Goal: Information Seeking & Learning: Check status

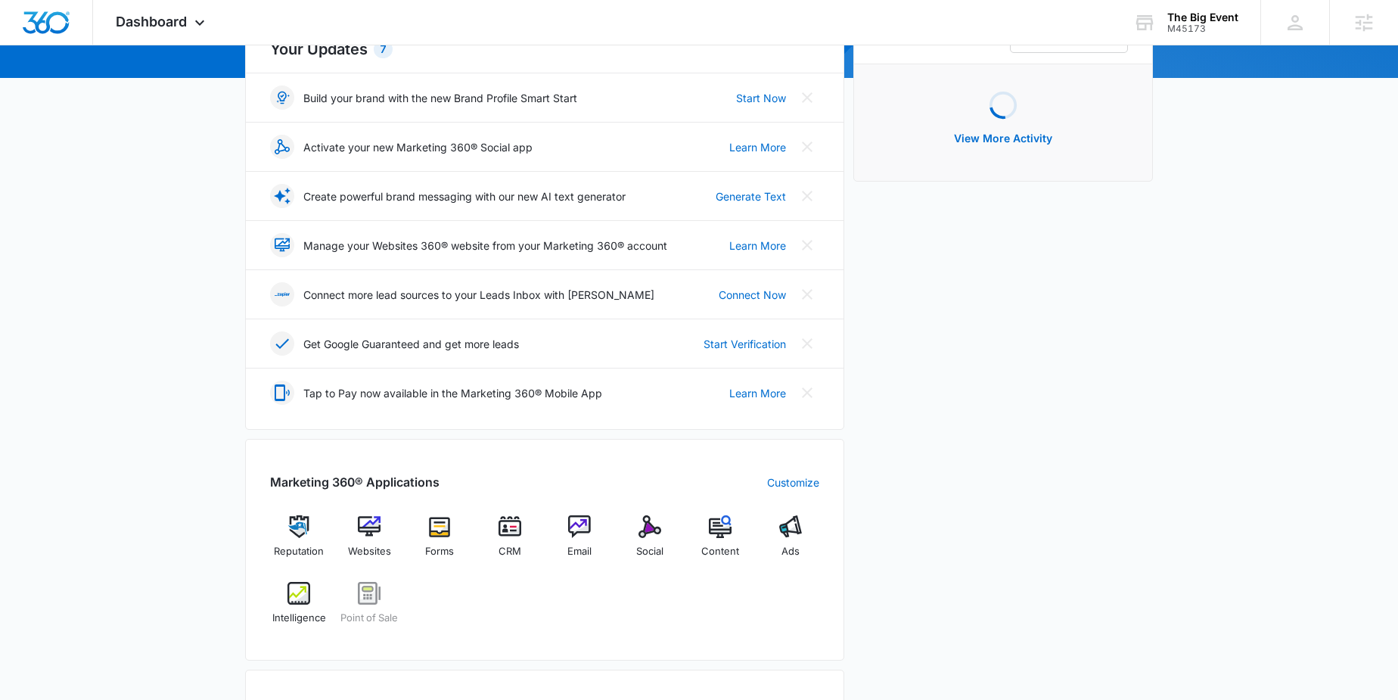
scroll to position [310, 0]
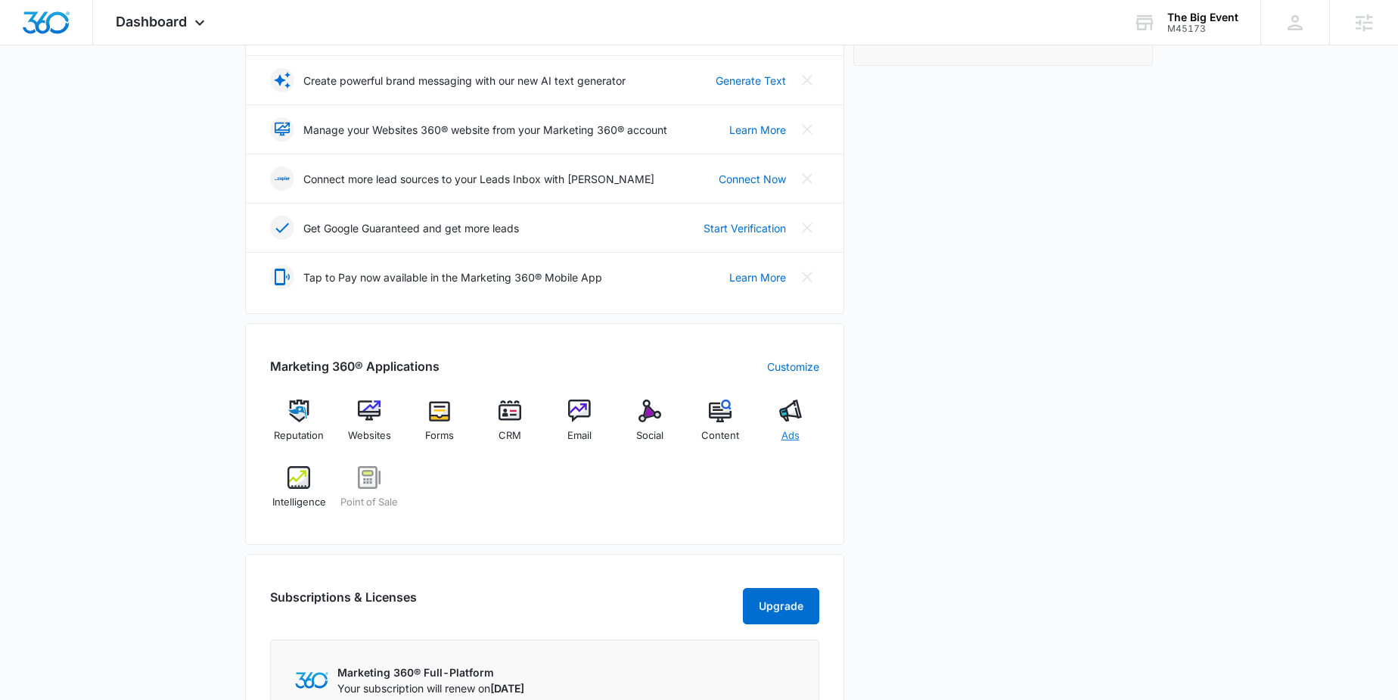
click at [790, 412] on img at bounding box center [790, 410] width 23 height 23
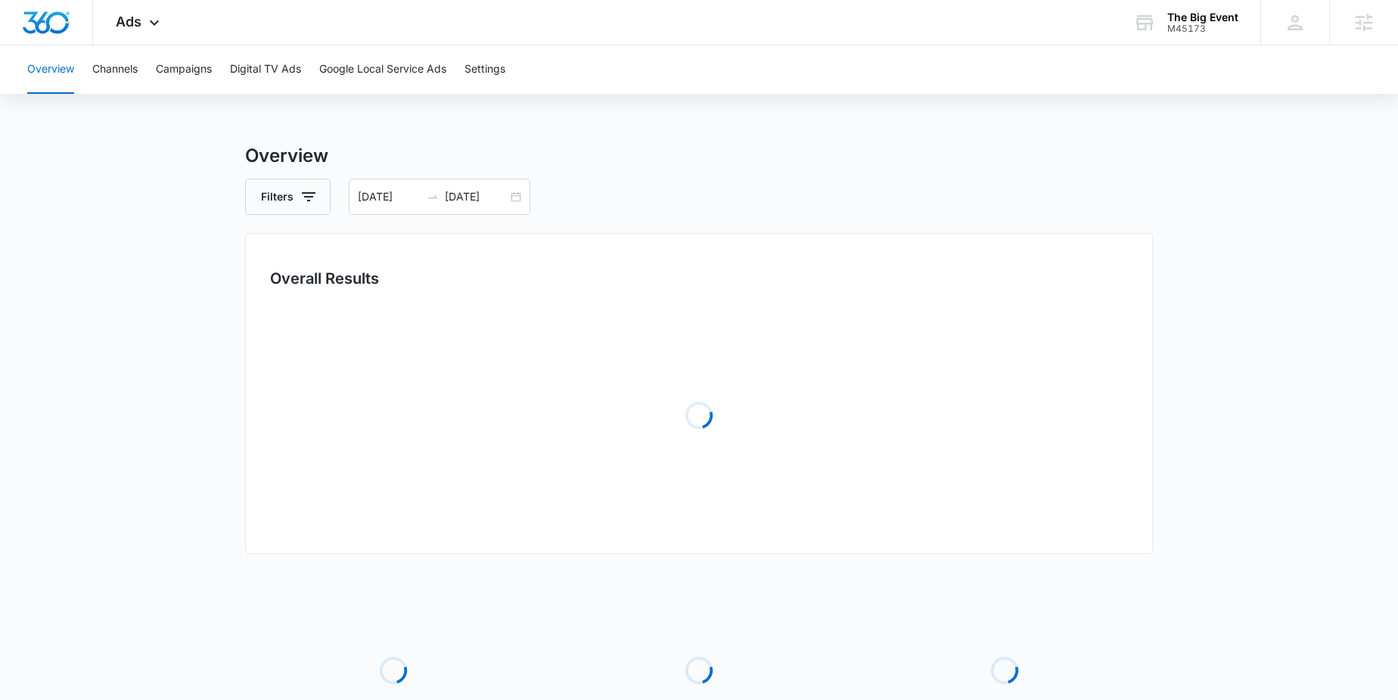
click at [790, 412] on div "Loading" at bounding box center [699, 415] width 858 height 227
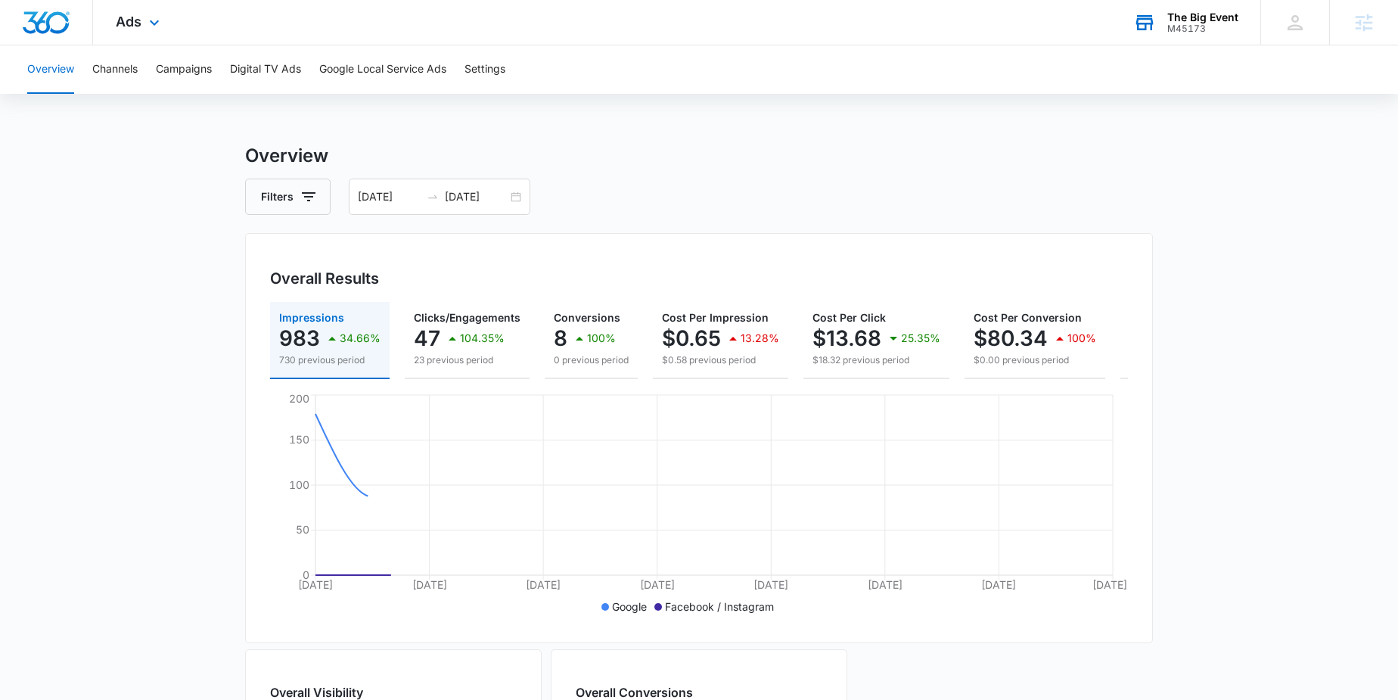
click at [1207, 26] on div "M45173" at bounding box center [1202, 28] width 71 height 11
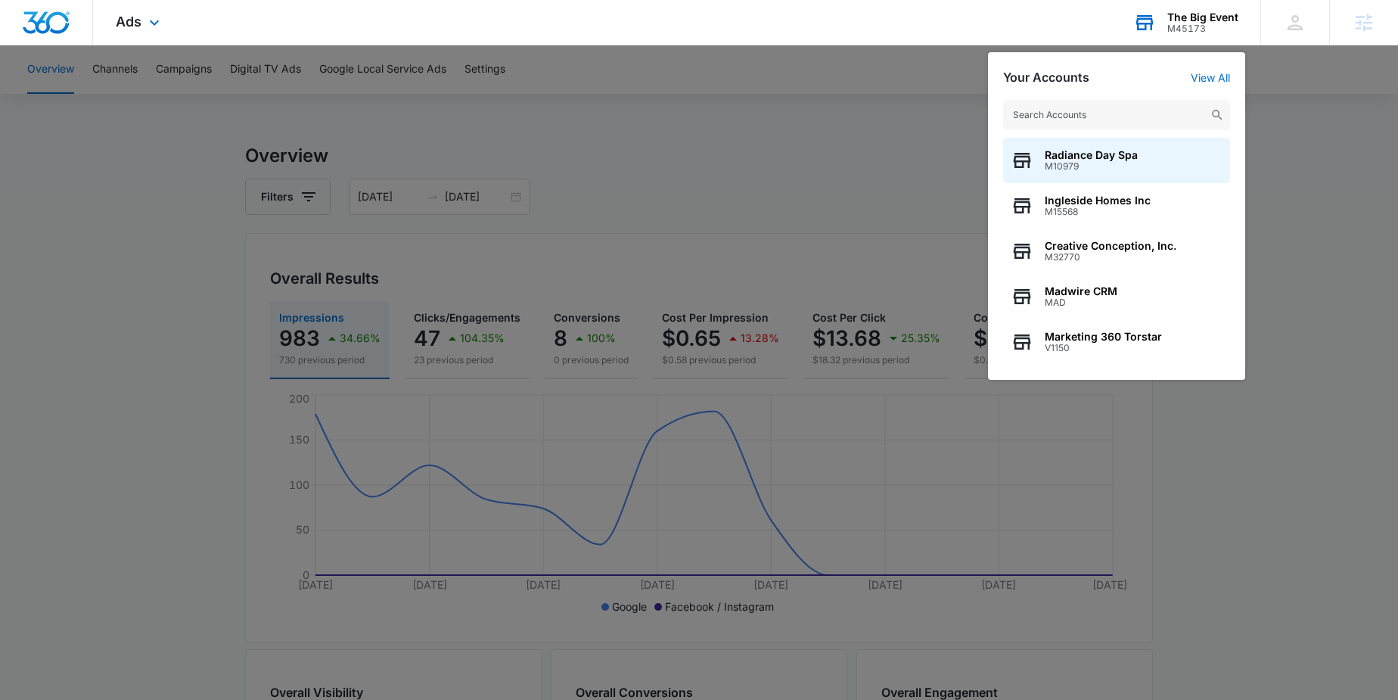
click at [1139, 107] on input "text" at bounding box center [1116, 115] width 227 height 30
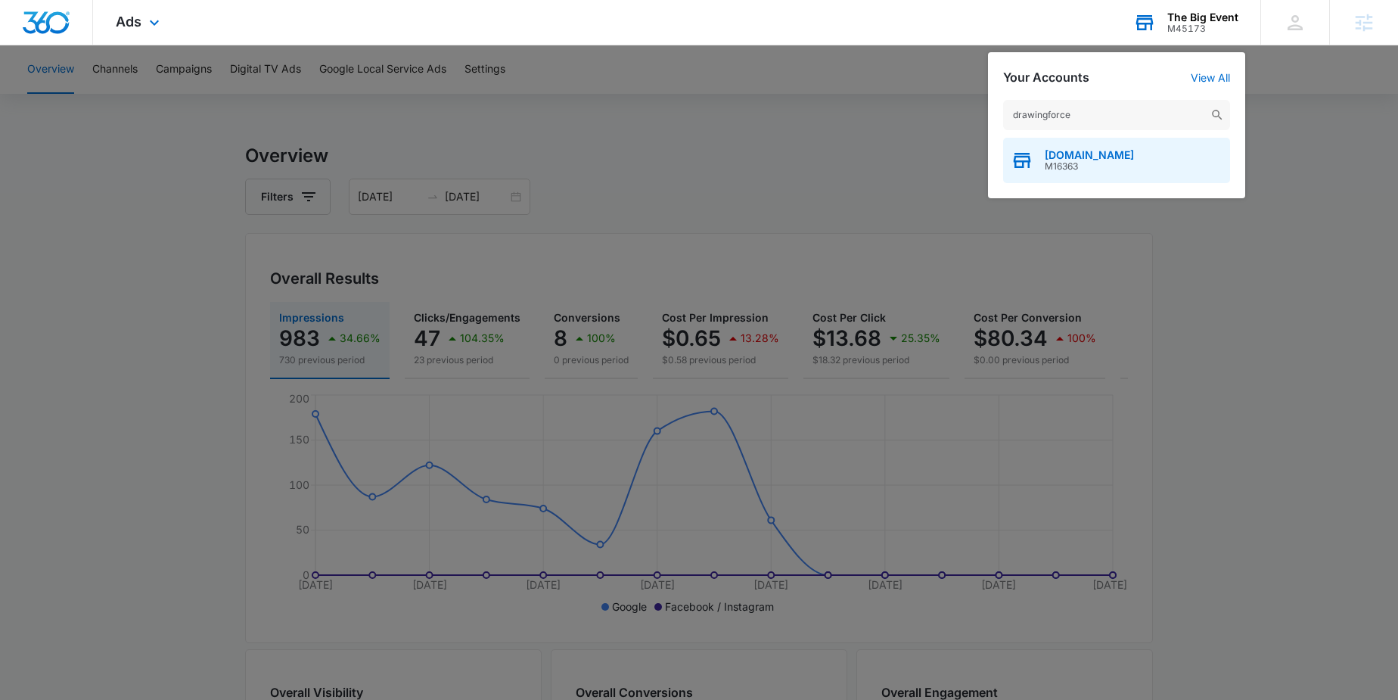
type input "drawingforce"
click at [1074, 148] on div "DrawingFORCE.com M16363" at bounding box center [1116, 160] width 227 height 45
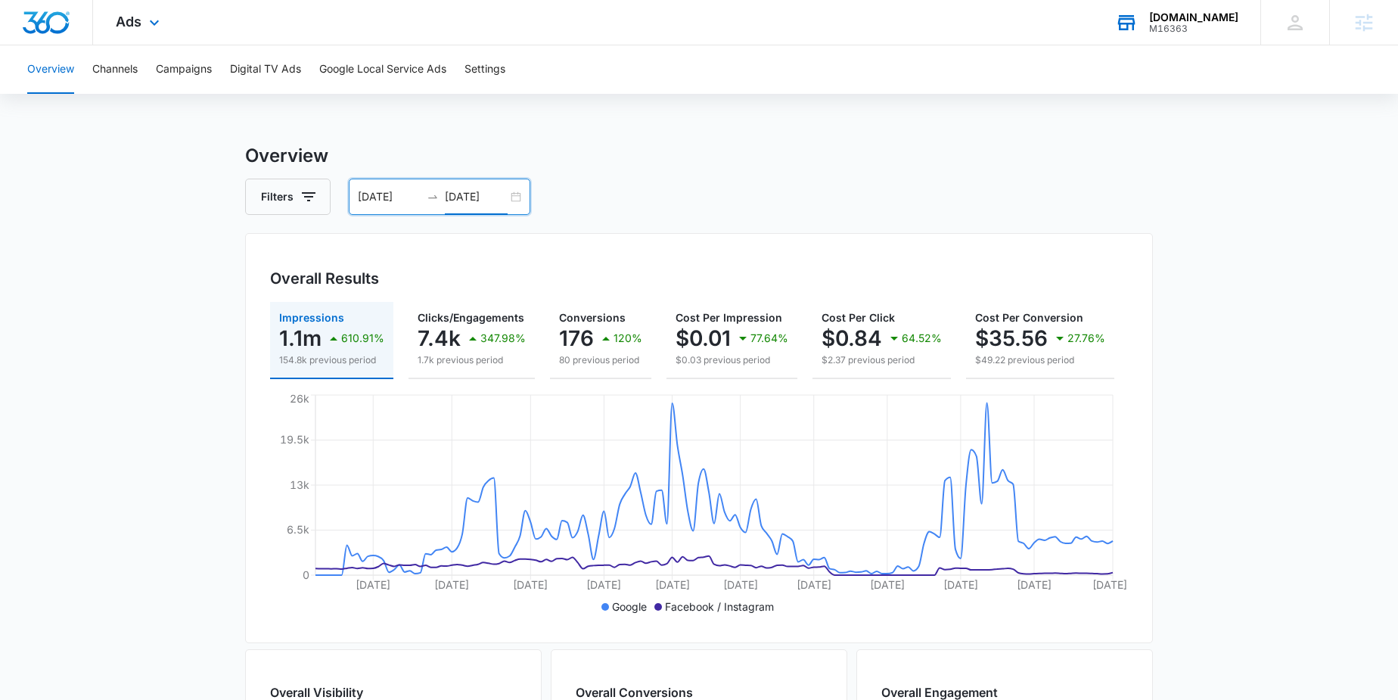
click at [504, 188] on input "09/30/2024" at bounding box center [476, 196] width 63 height 17
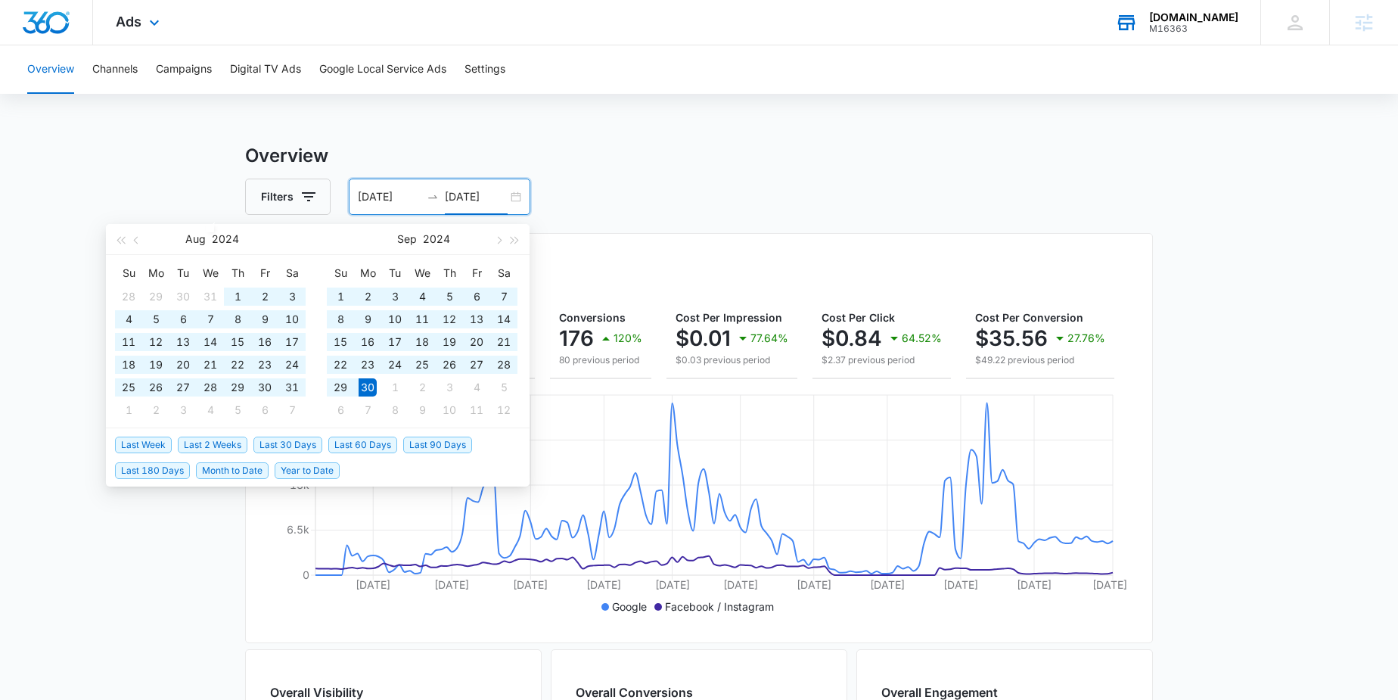
type input "09/30/2024"
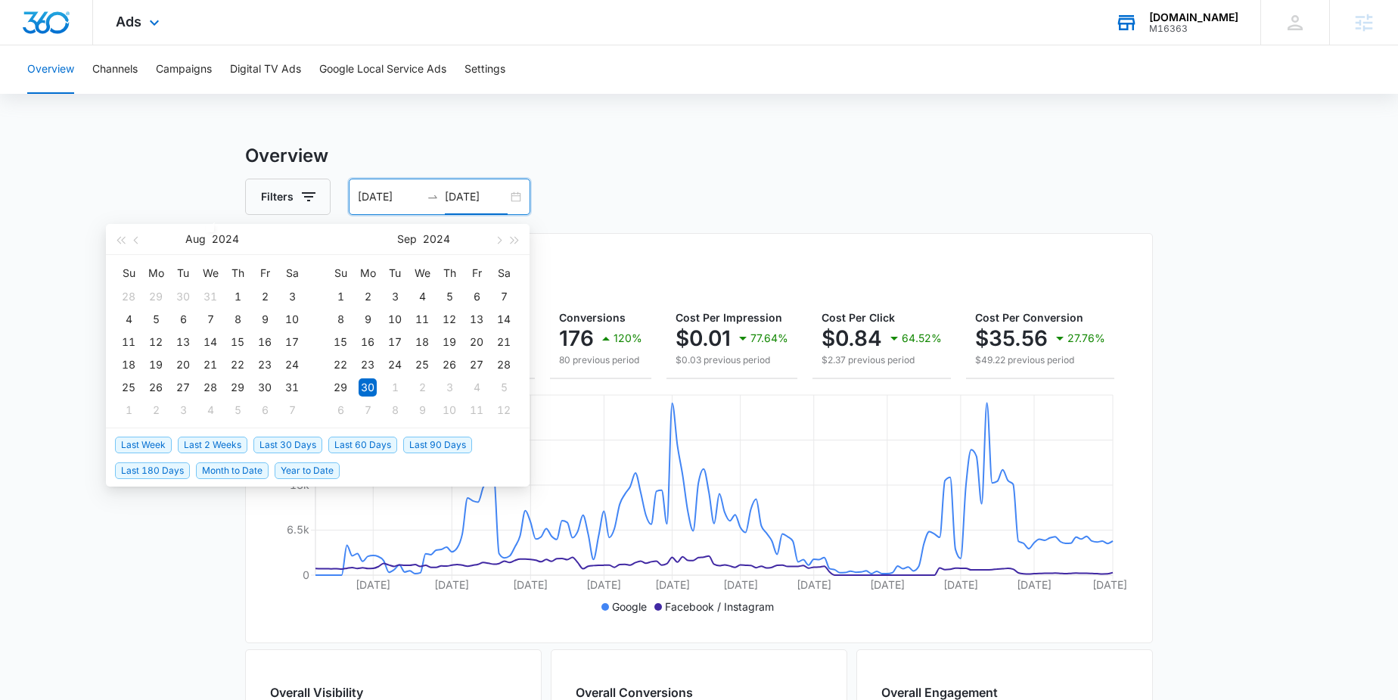
click at [232, 446] on span "Last 2 Weeks" at bounding box center [213, 445] width 70 height 17
type input "09/02/2025"
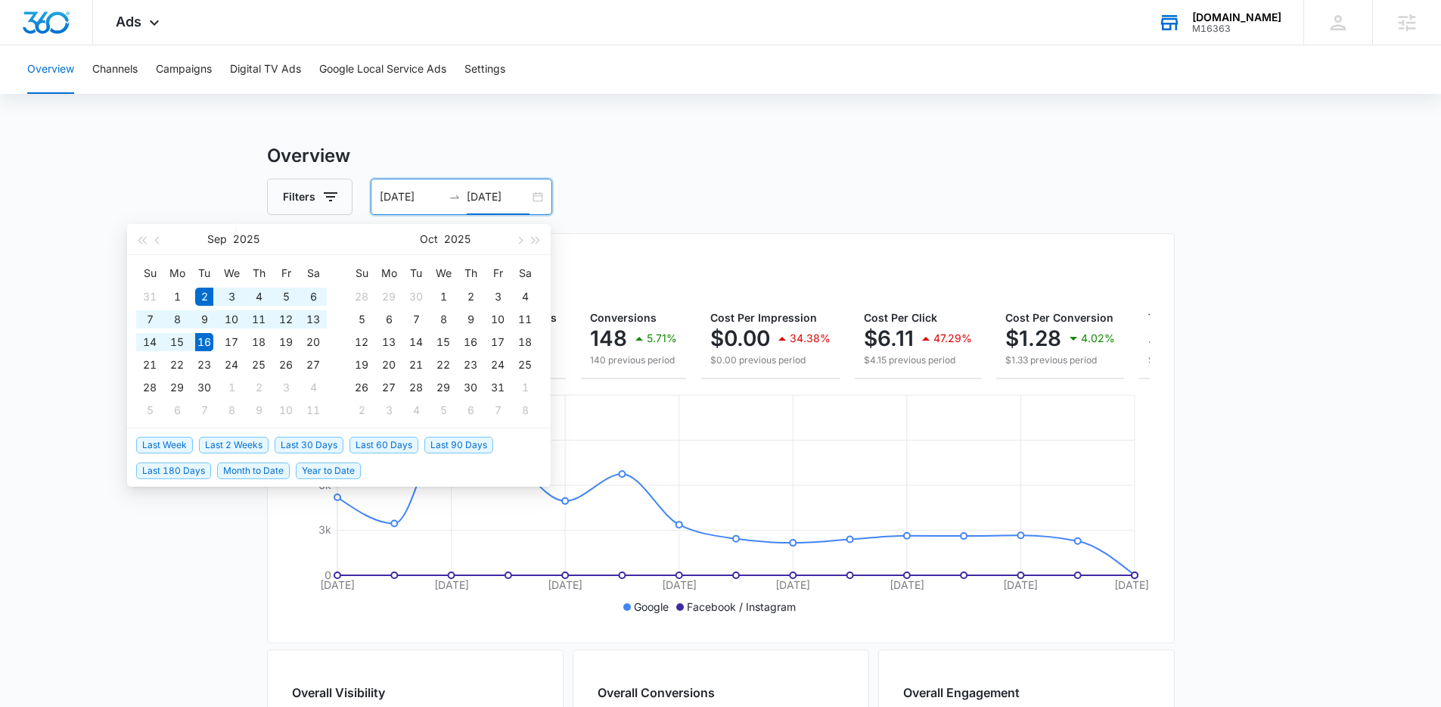
click at [479, 204] on input "[DATE]" at bounding box center [498, 196] width 63 height 17
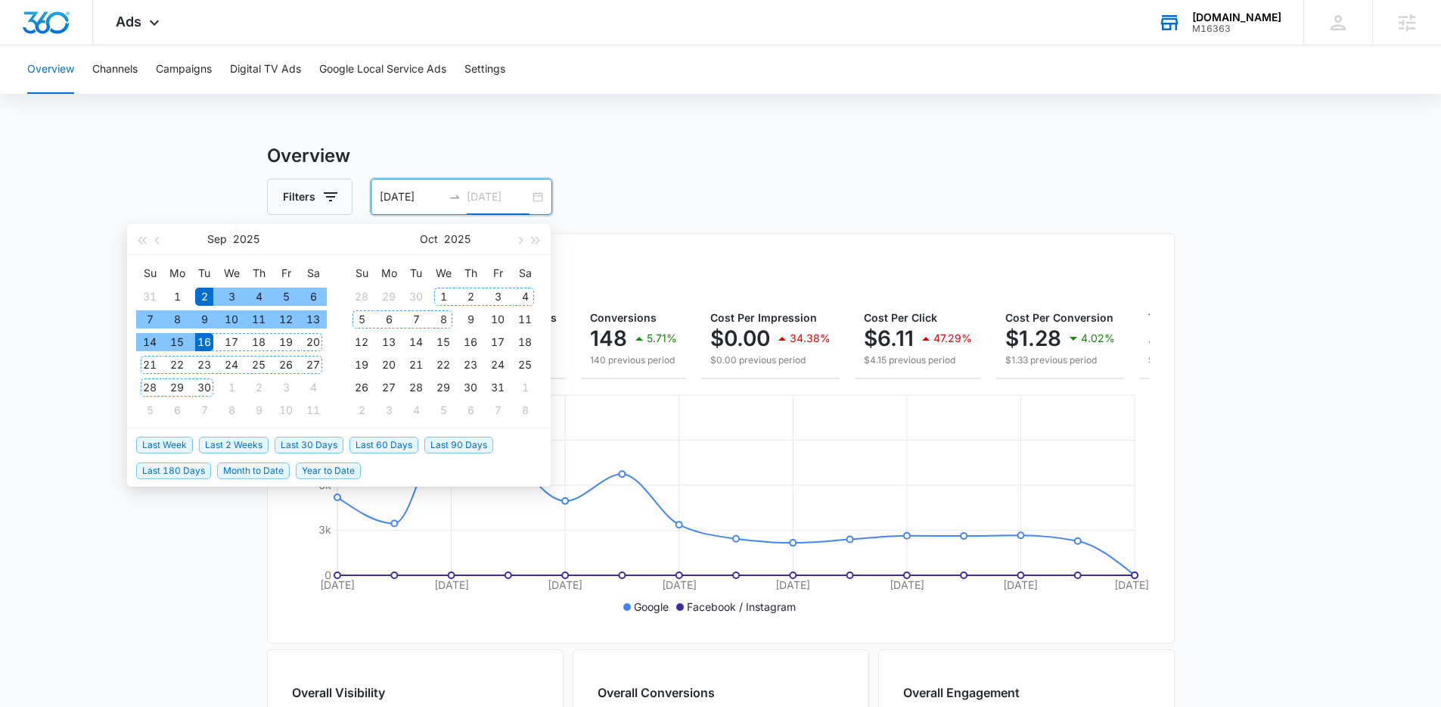
type input "[DATE]"
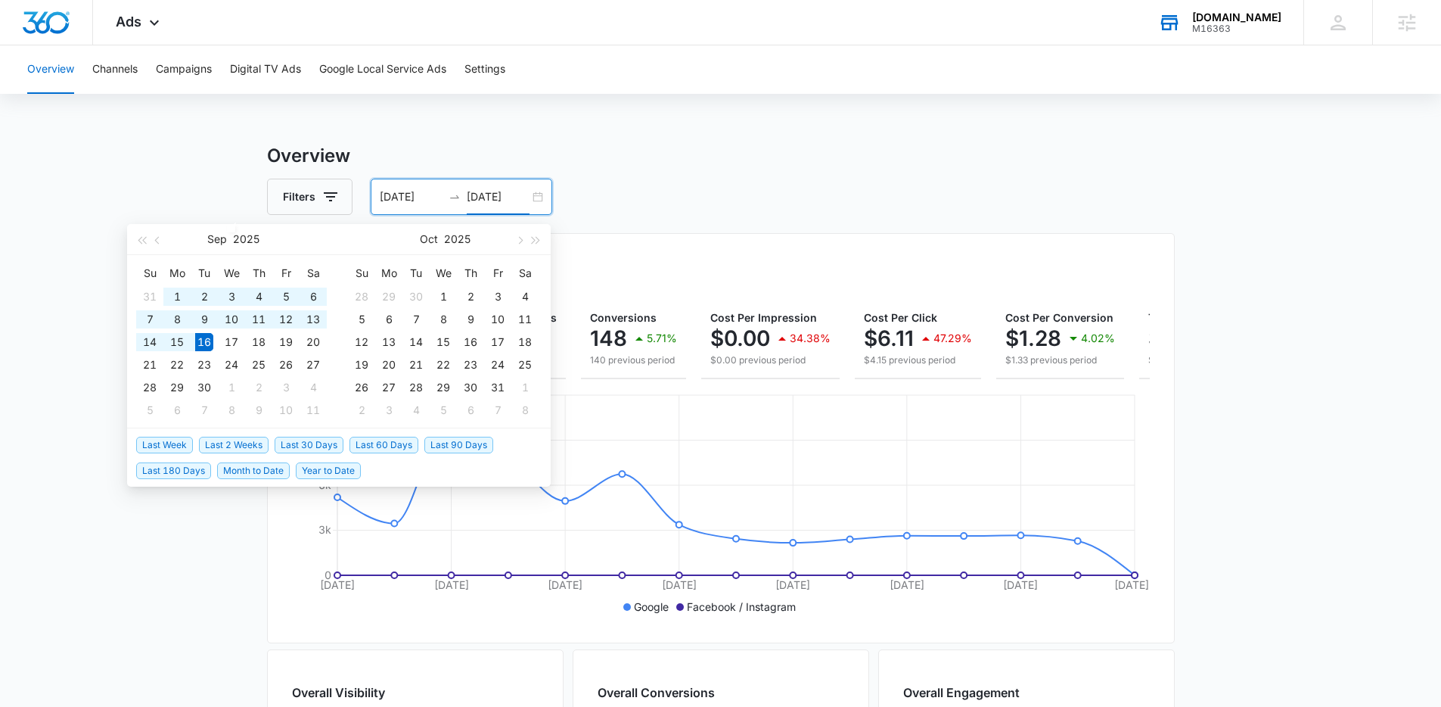
click at [301, 443] on span "Last 30 Days" at bounding box center [309, 445] width 69 height 17
type input "[DATE]"
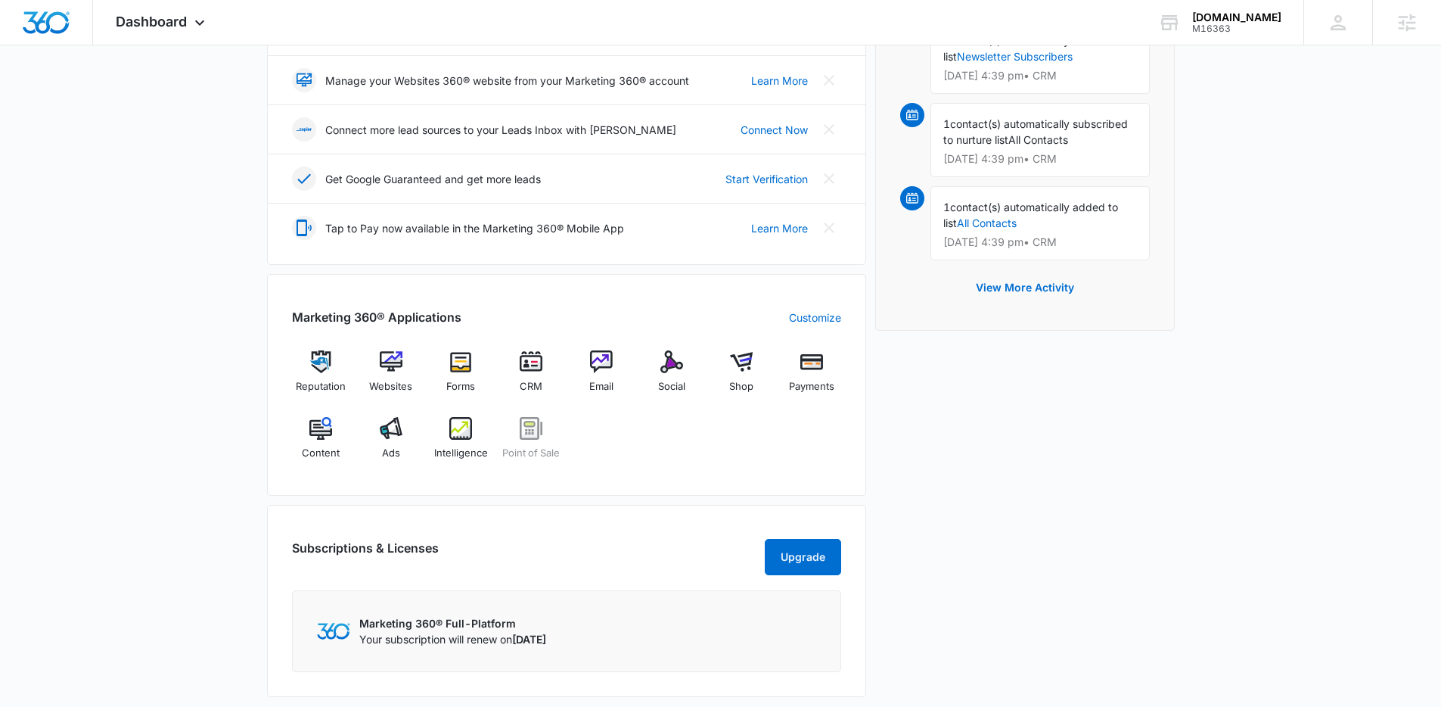
scroll to position [443, 0]
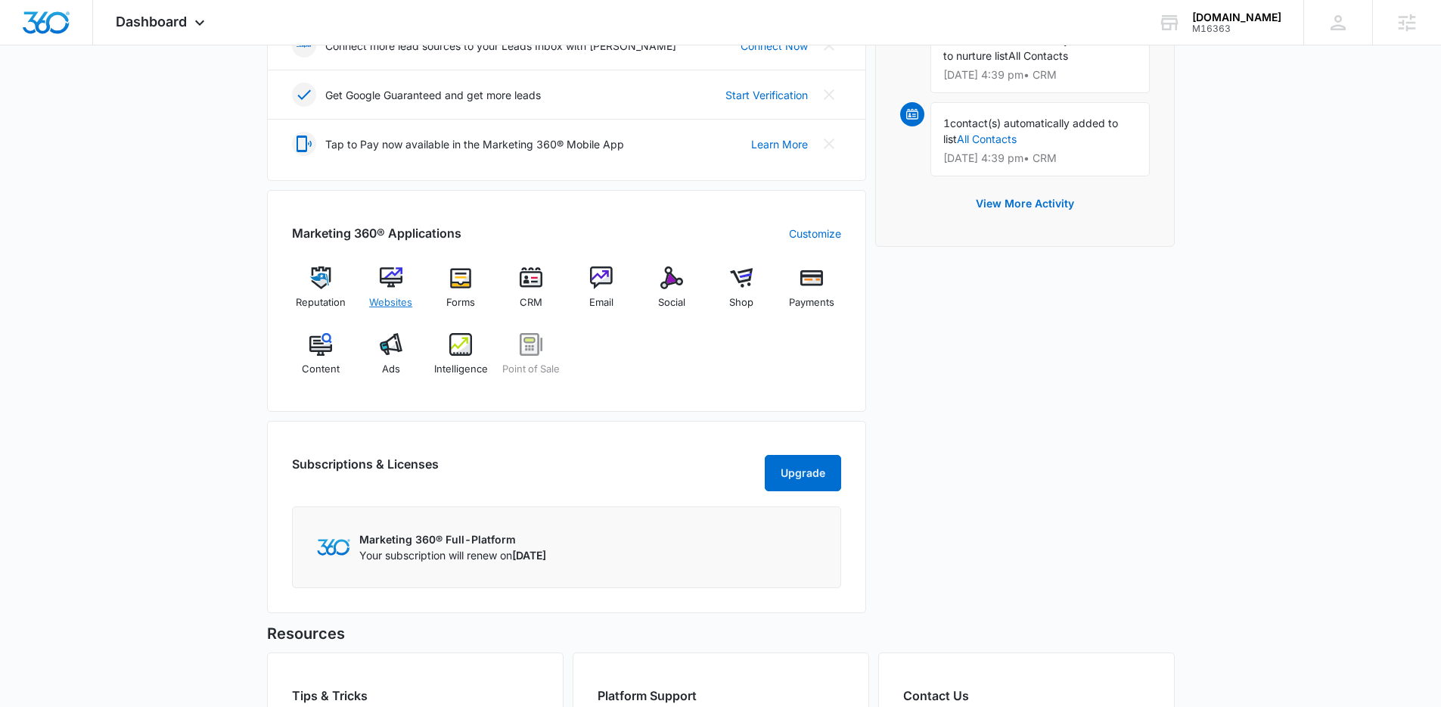
click at [380, 312] on div "Websites" at bounding box center [391, 293] width 58 height 54
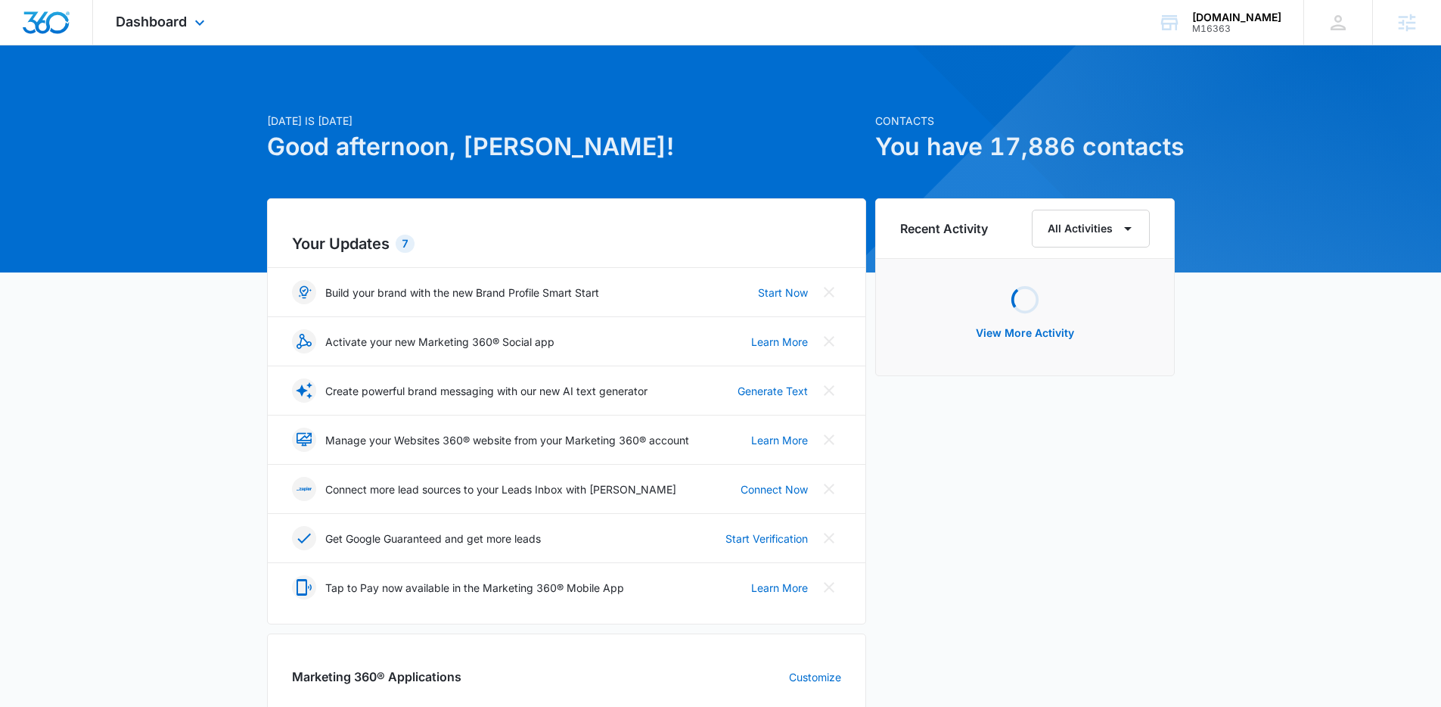
click at [182, 11] on div "Dashboard Apps Reputation Websites Forms CRM Email Social Shop Payments POS Con…" at bounding box center [162, 22] width 138 height 45
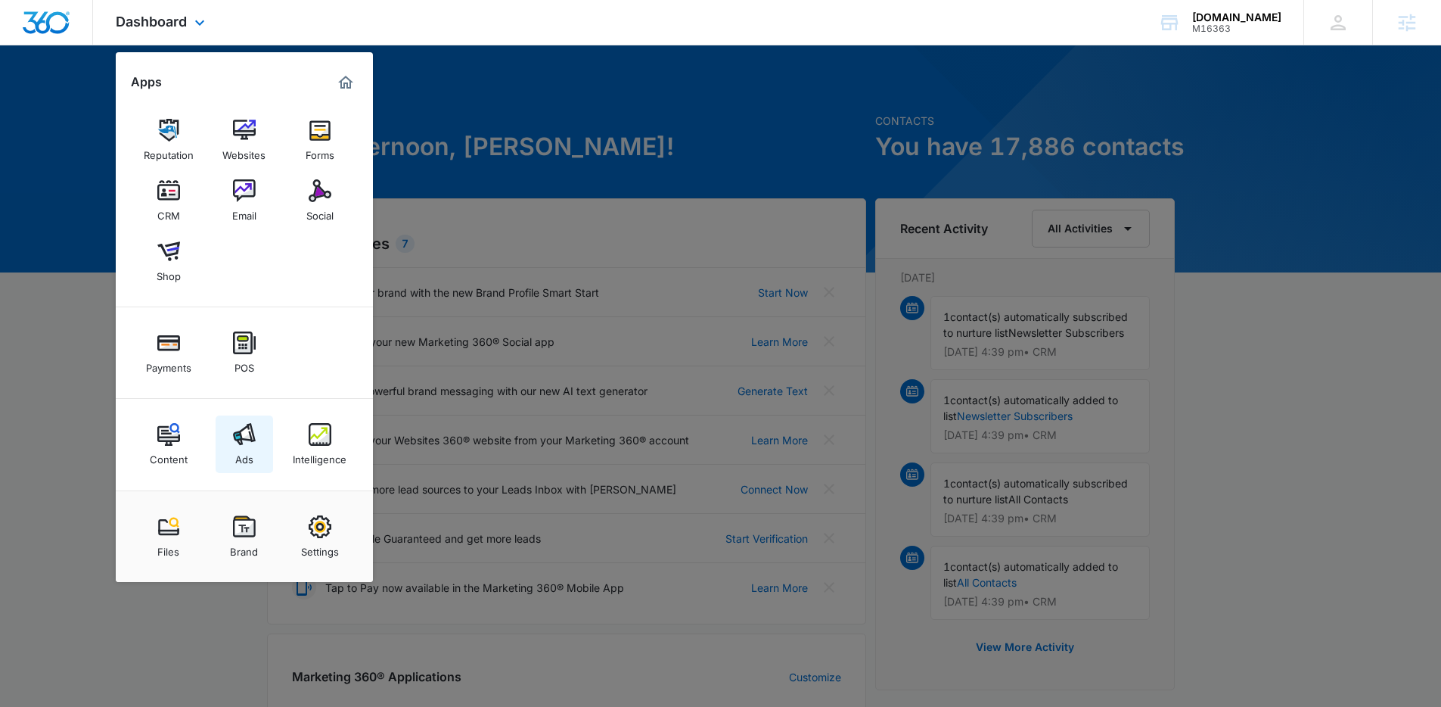
click at [247, 449] on div "Ads" at bounding box center [244, 456] width 18 height 20
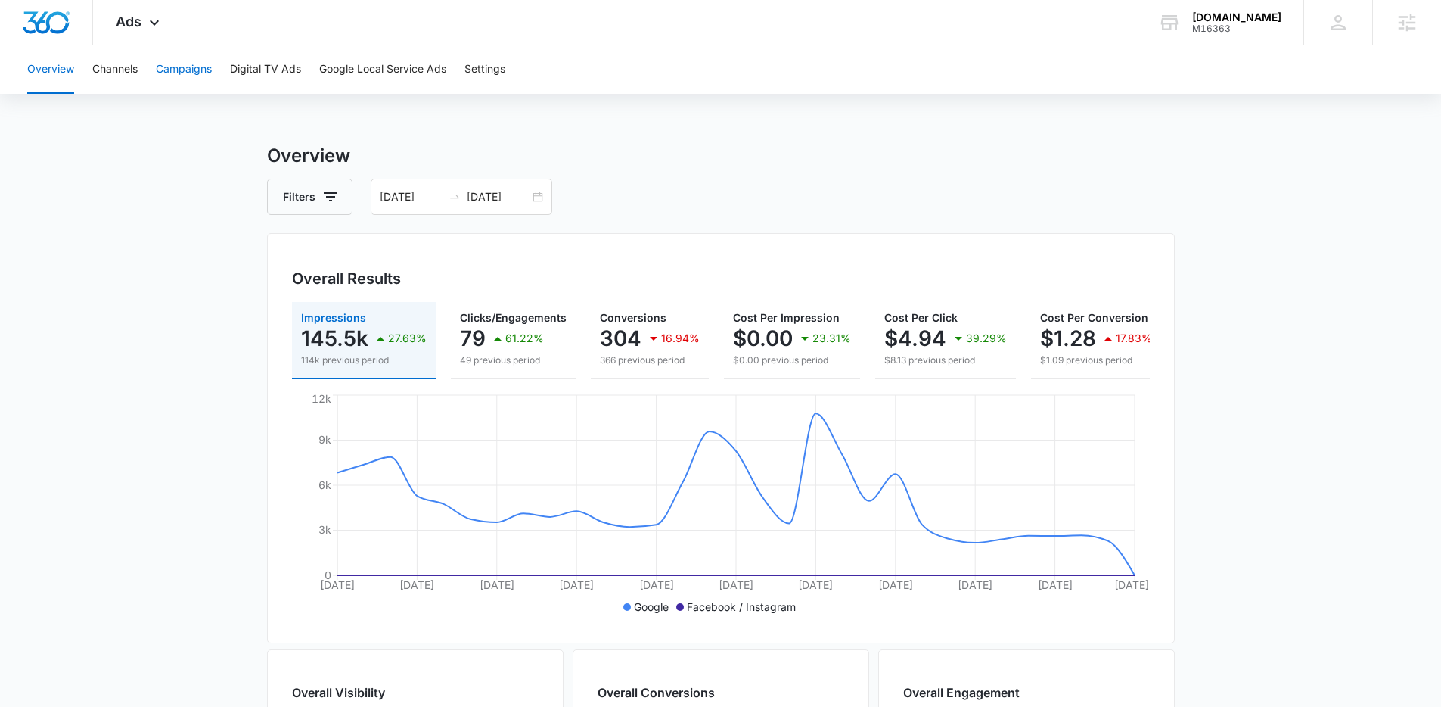
click at [202, 73] on button "Campaigns" at bounding box center [184, 69] width 56 height 48
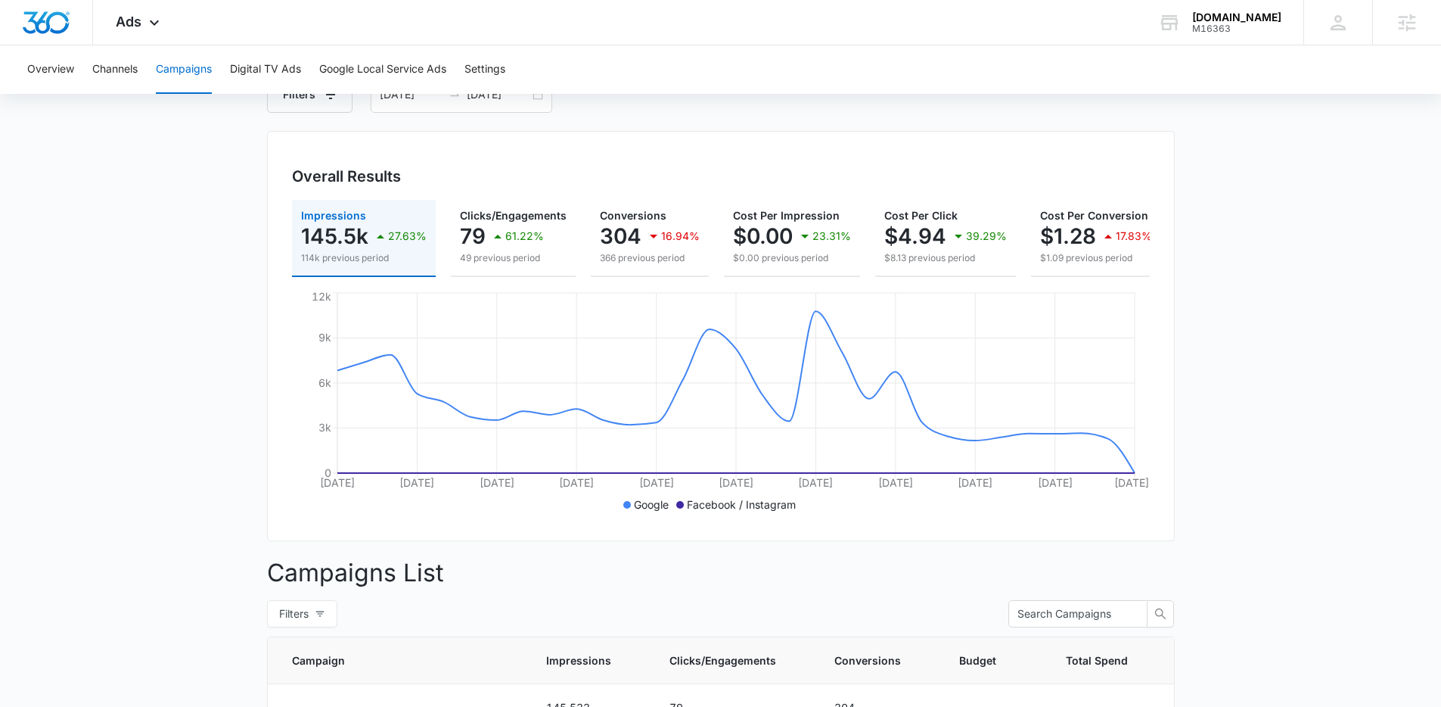
click at [132, 220] on main "Campaigns Filters 08/17/2025 09/16/2025 Overall Results Impressions 145.5k 27.6…" at bounding box center [720, 610] width 1441 height 1141
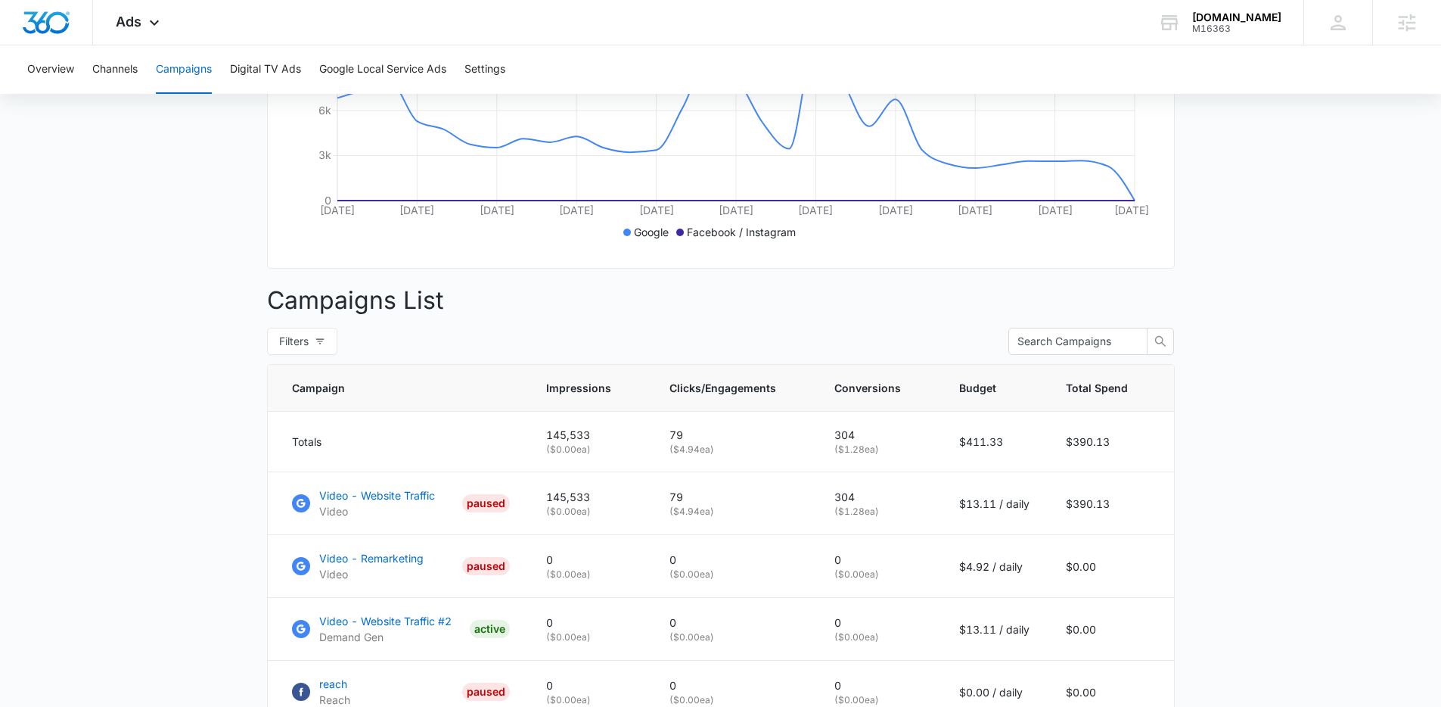
scroll to position [588, 0]
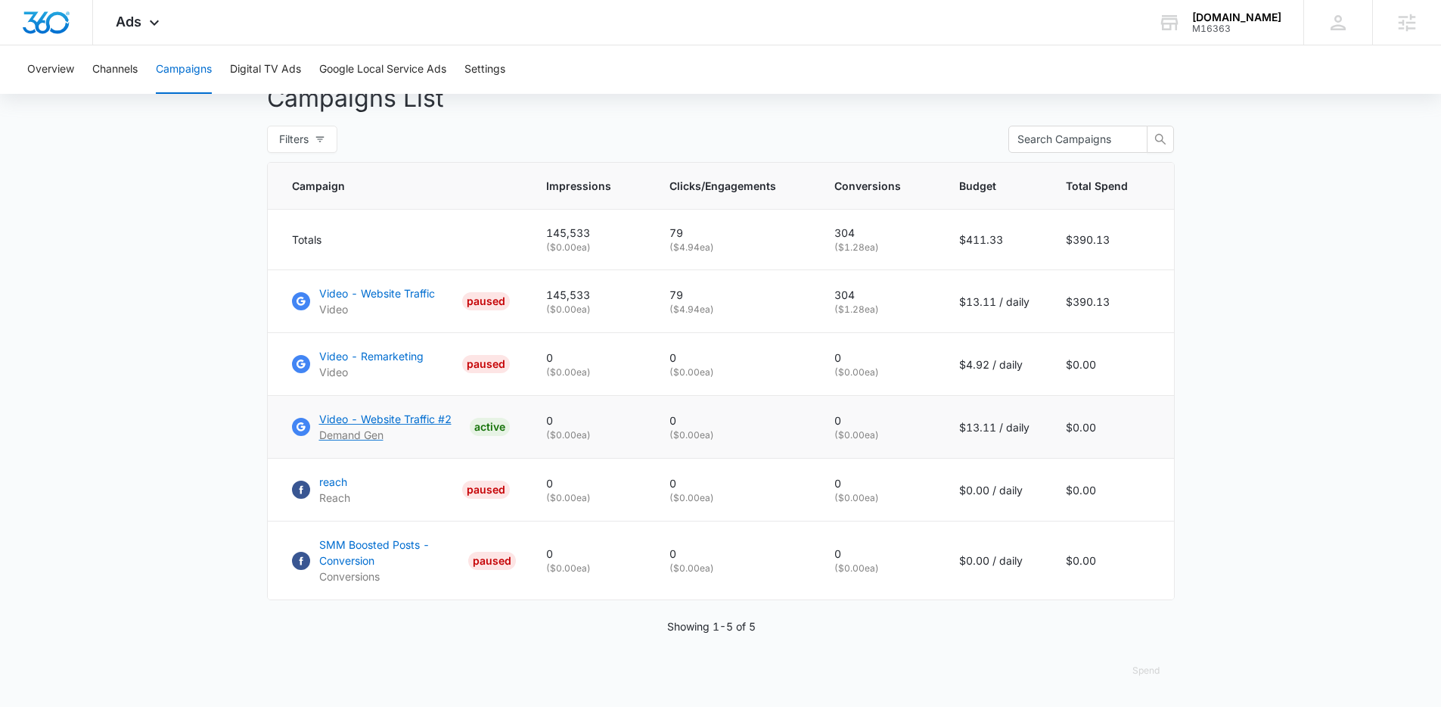
click at [414, 418] on p "Video - Website Traffic #2" at bounding box center [385, 419] width 132 height 16
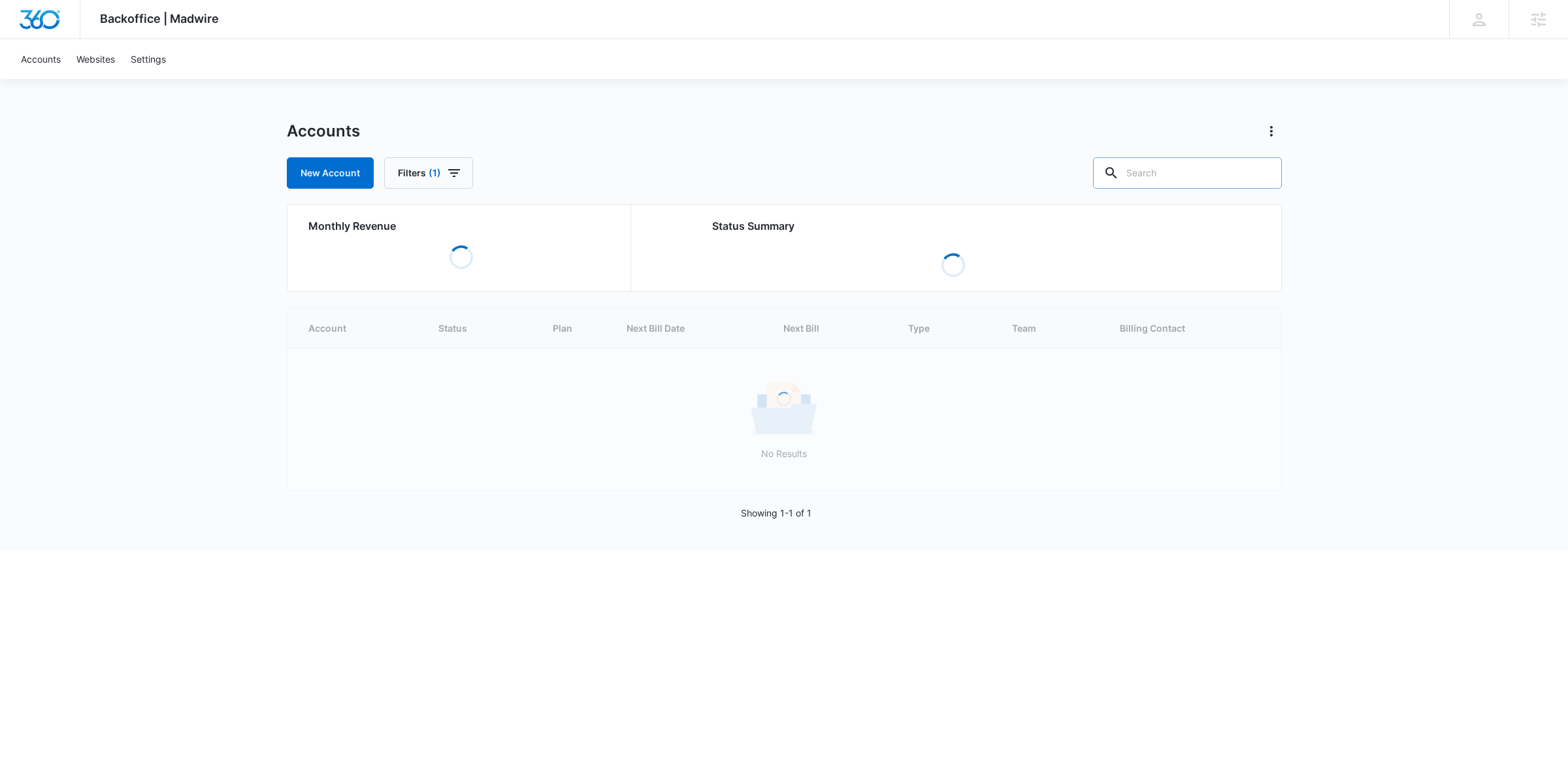
click at [1198, 161] on input "text" at bounding box center [1187, 173] width 189 height 31
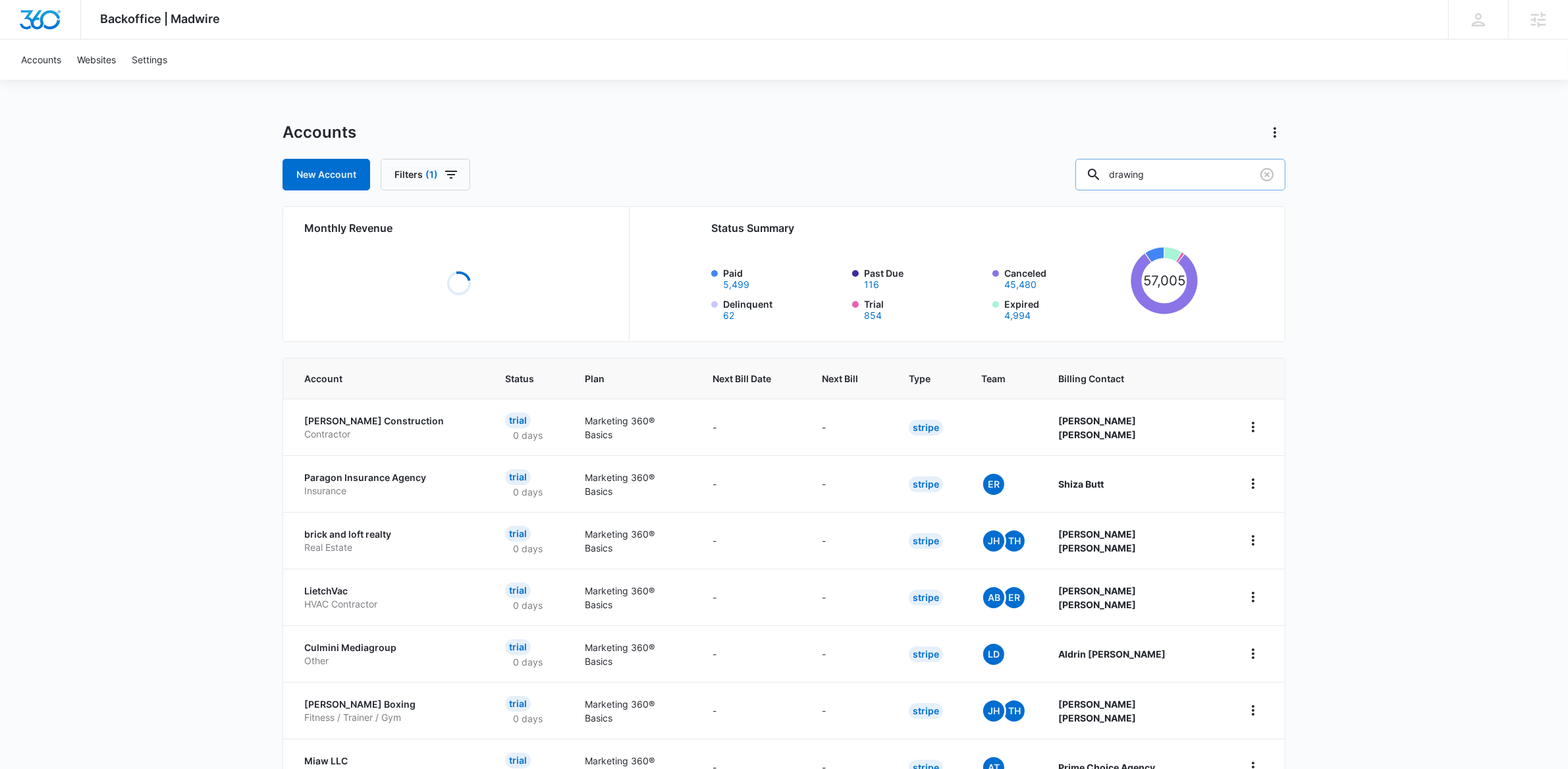
type input "drawing"
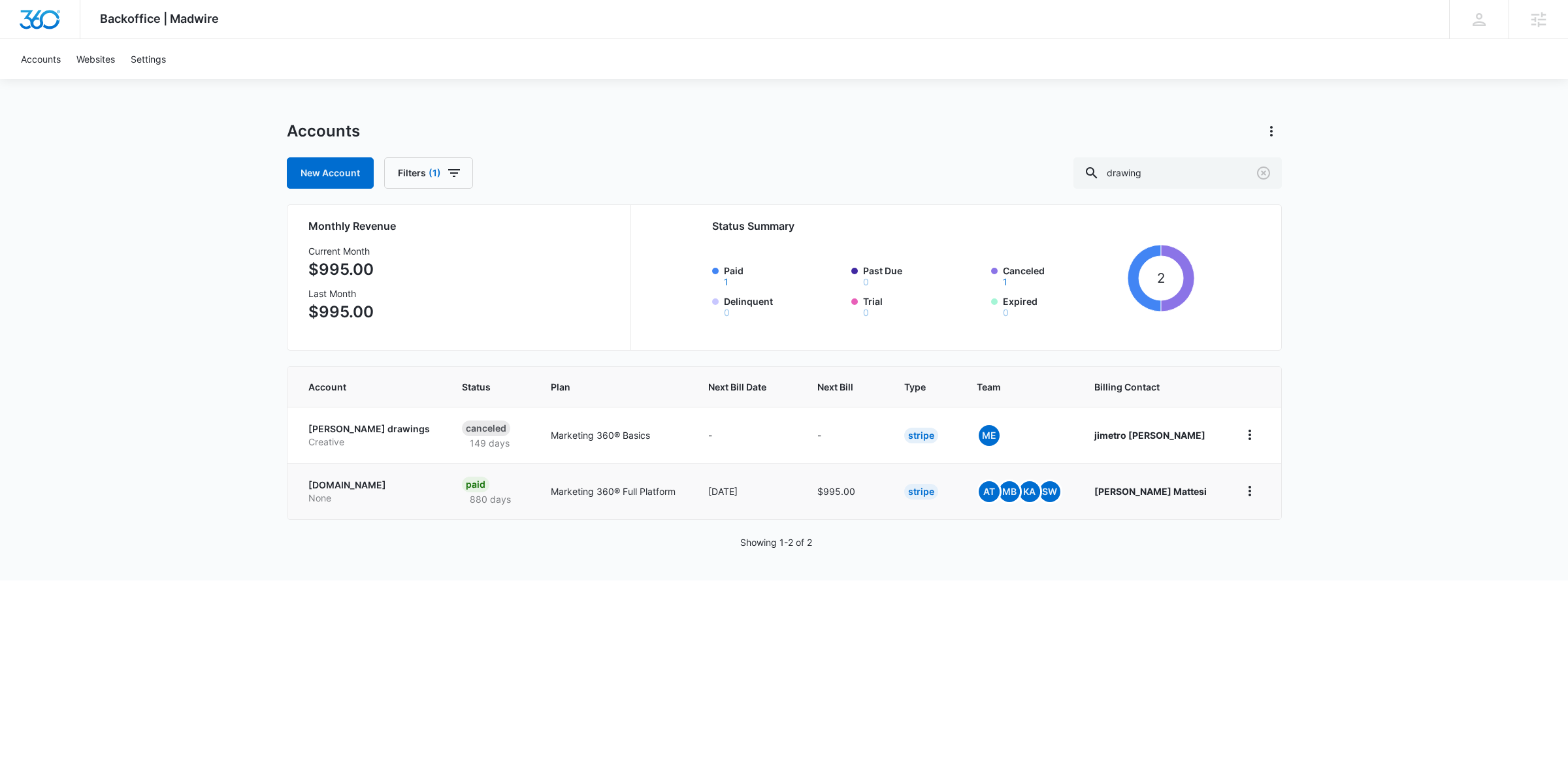
click at [392, 489] on p "[DOMAIN_NAME]" at bounding box center [370, 485] width 123 height 13
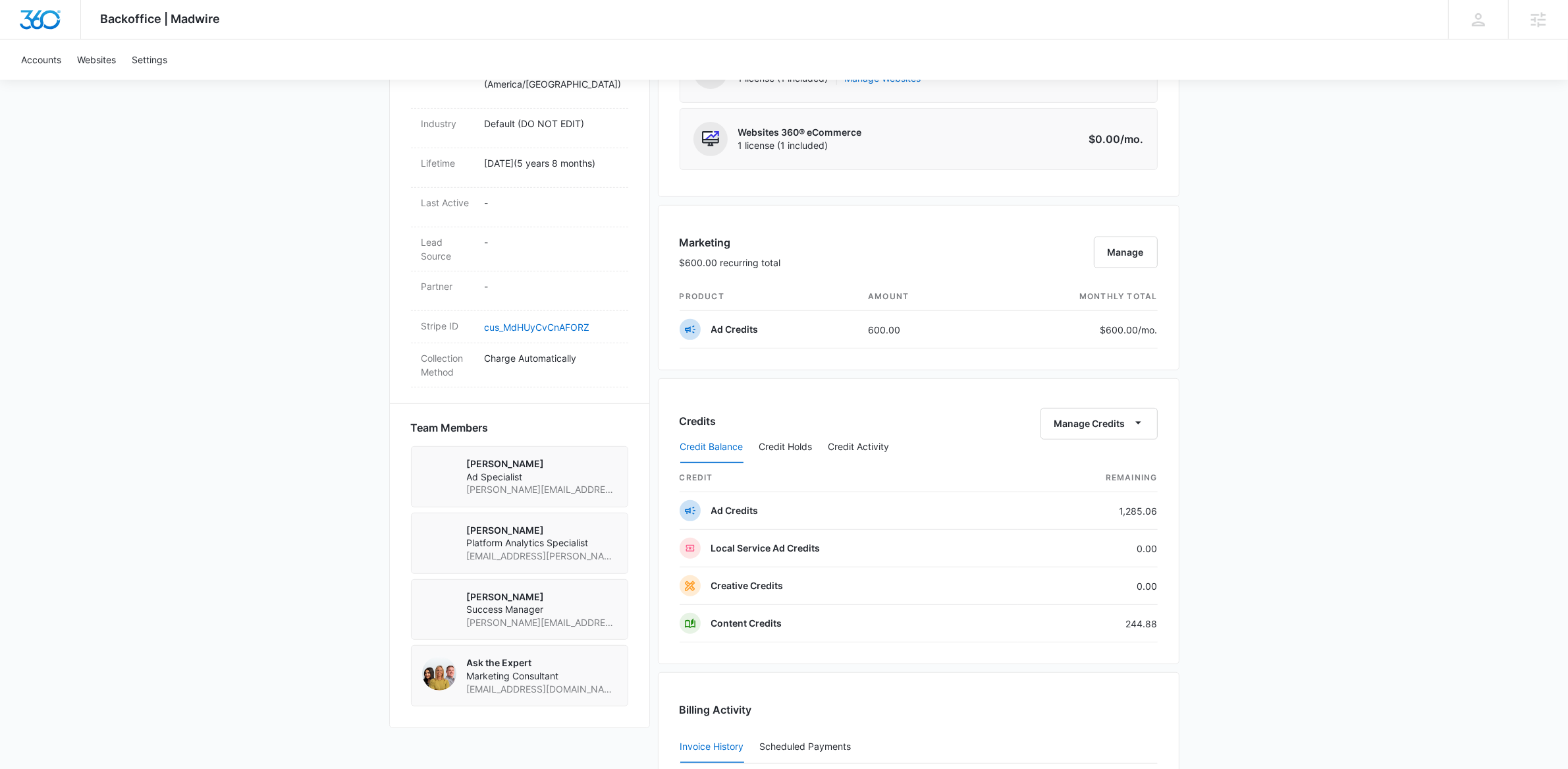
scroll to position [842, 0]
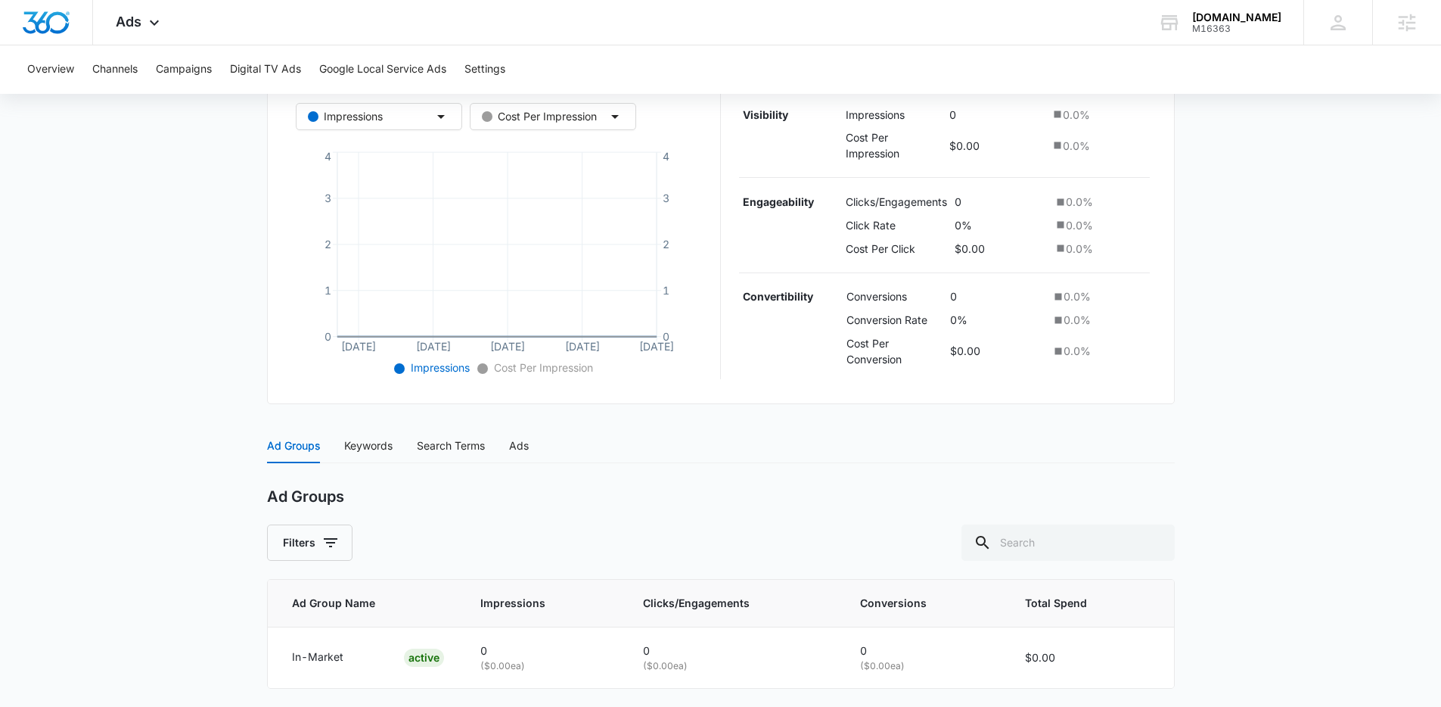
scroll to position [17, 0]
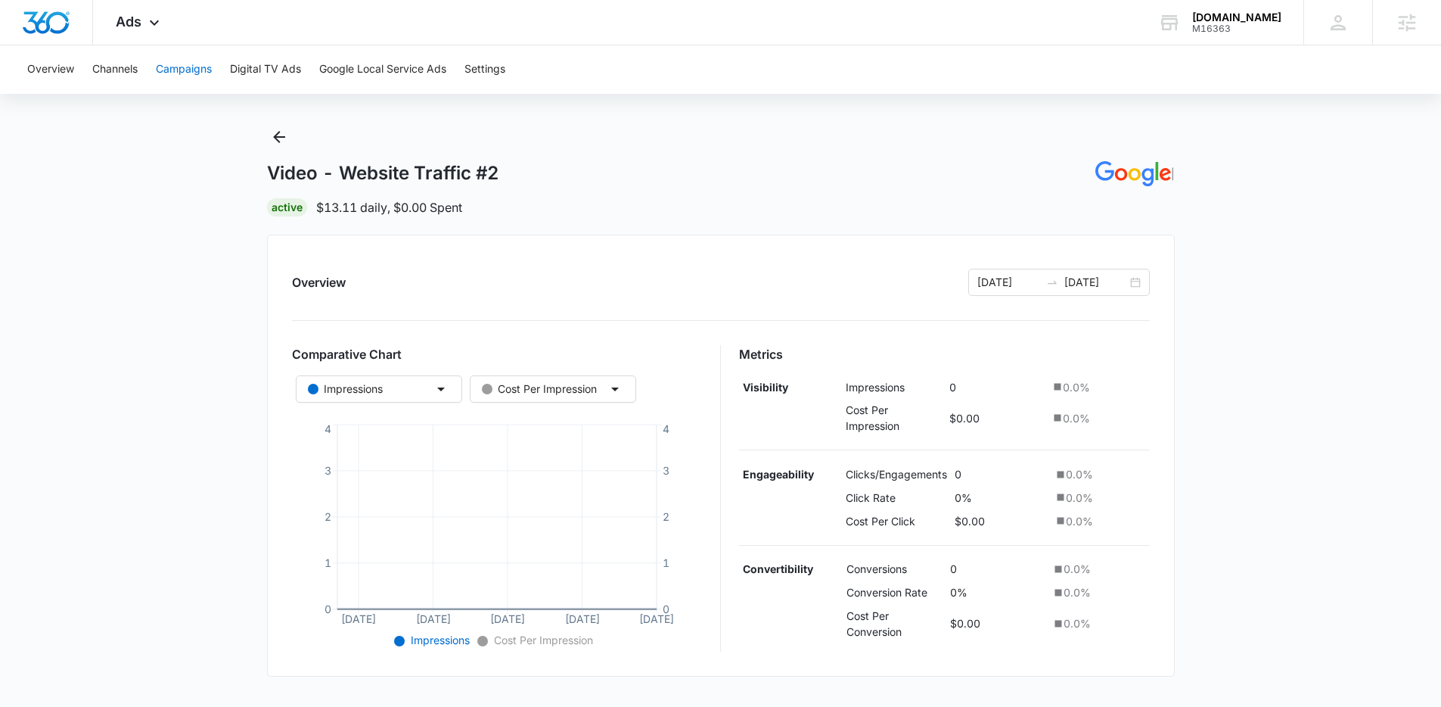
click at [198, 70] on button "Campaigns" at bounding box center [184, 69] width 56 height 48
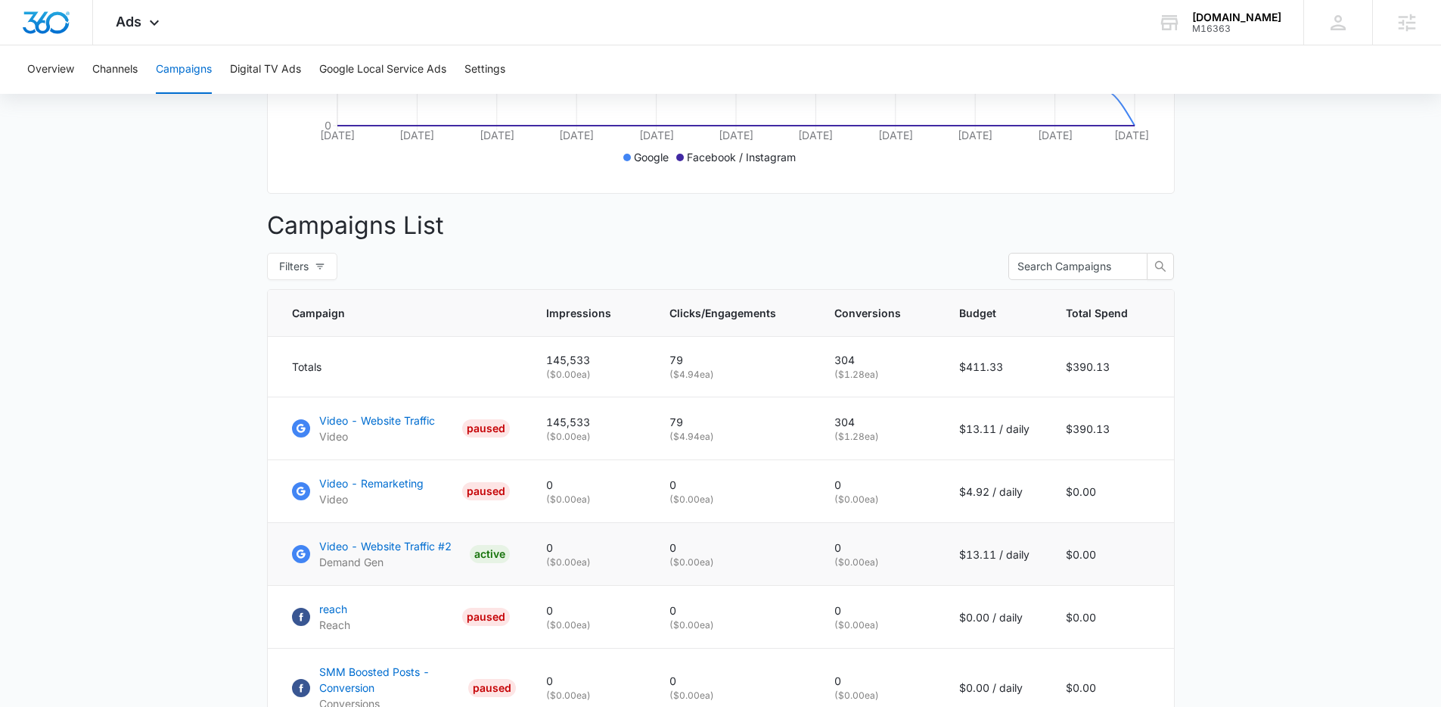
scroll to position [459, 0]
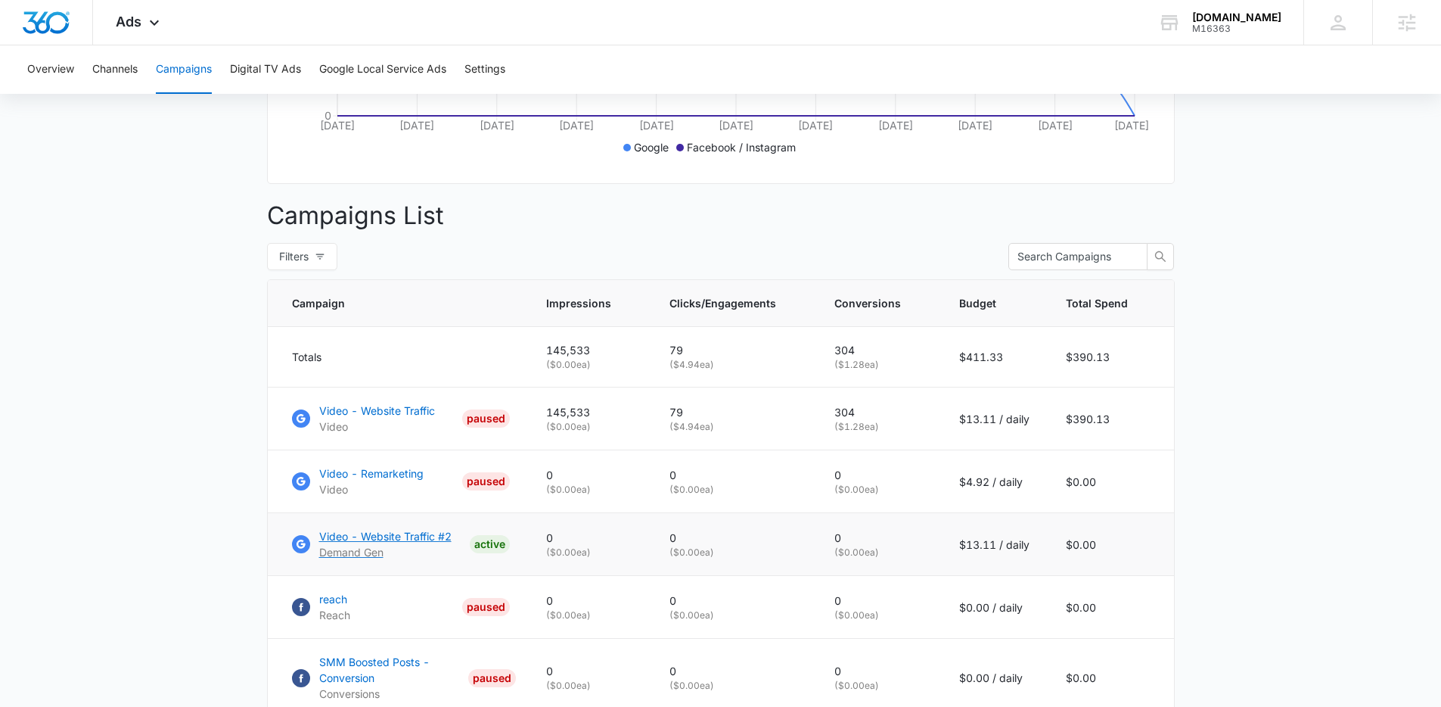
click at [412, 544] on p "Video - Website Traffic #2" at bounding box center [385, 536] width 132 height 16
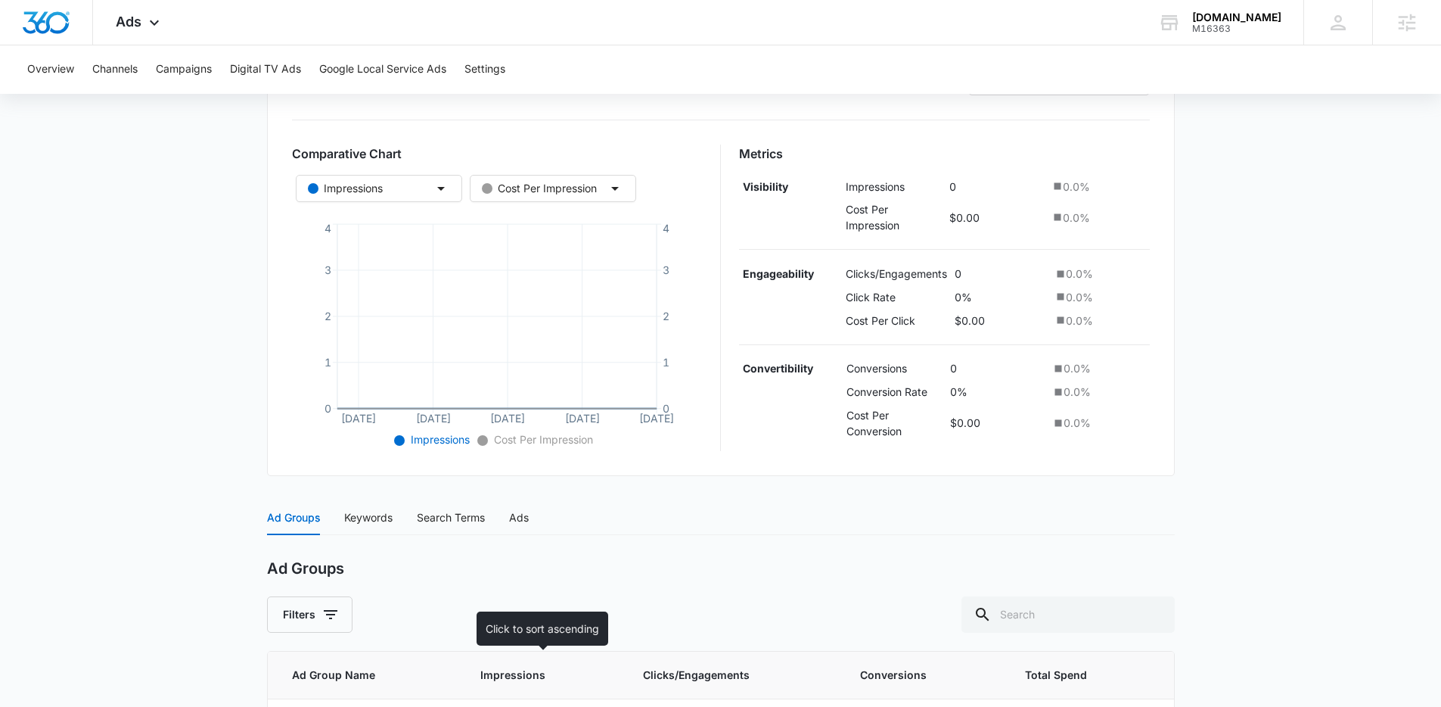
scroll to position [27, 0]
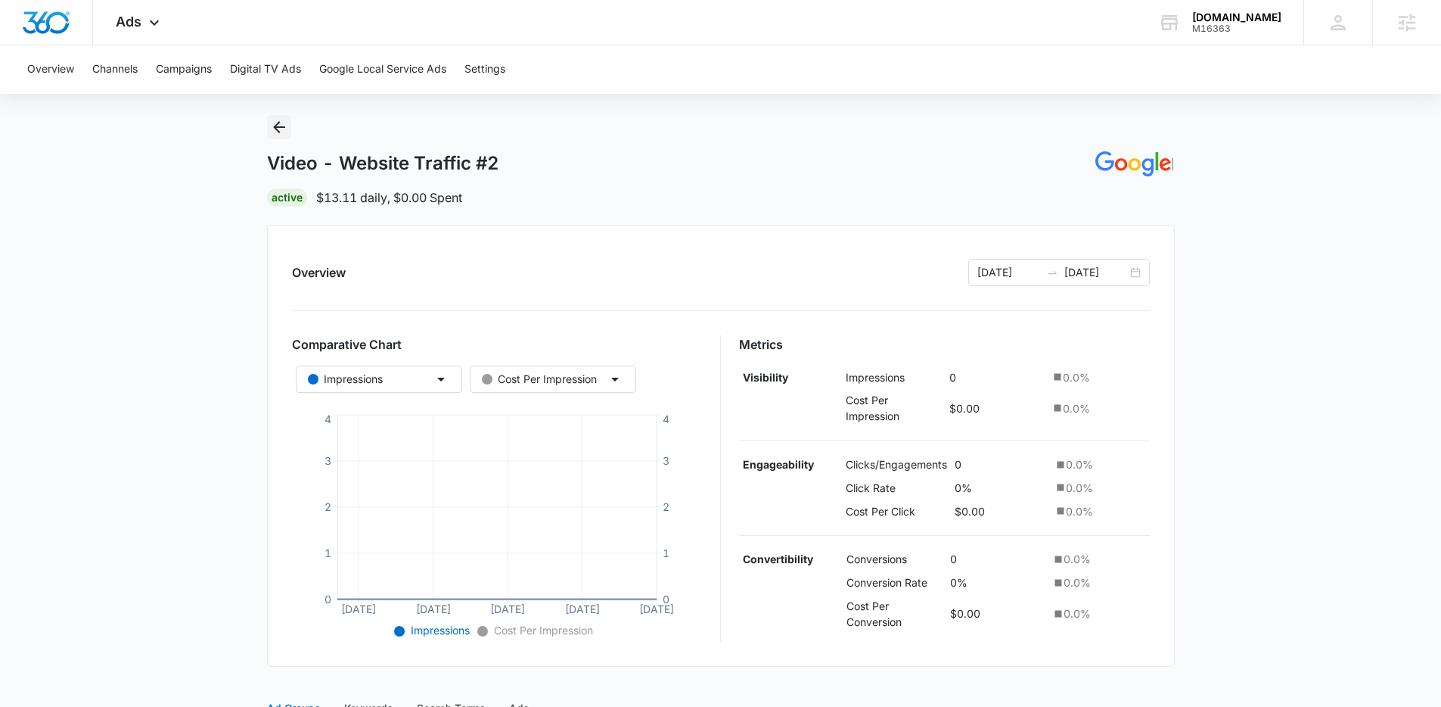
click at [281, 120] on icon "Back" at bounding box center [279, 127] width 18 height 18
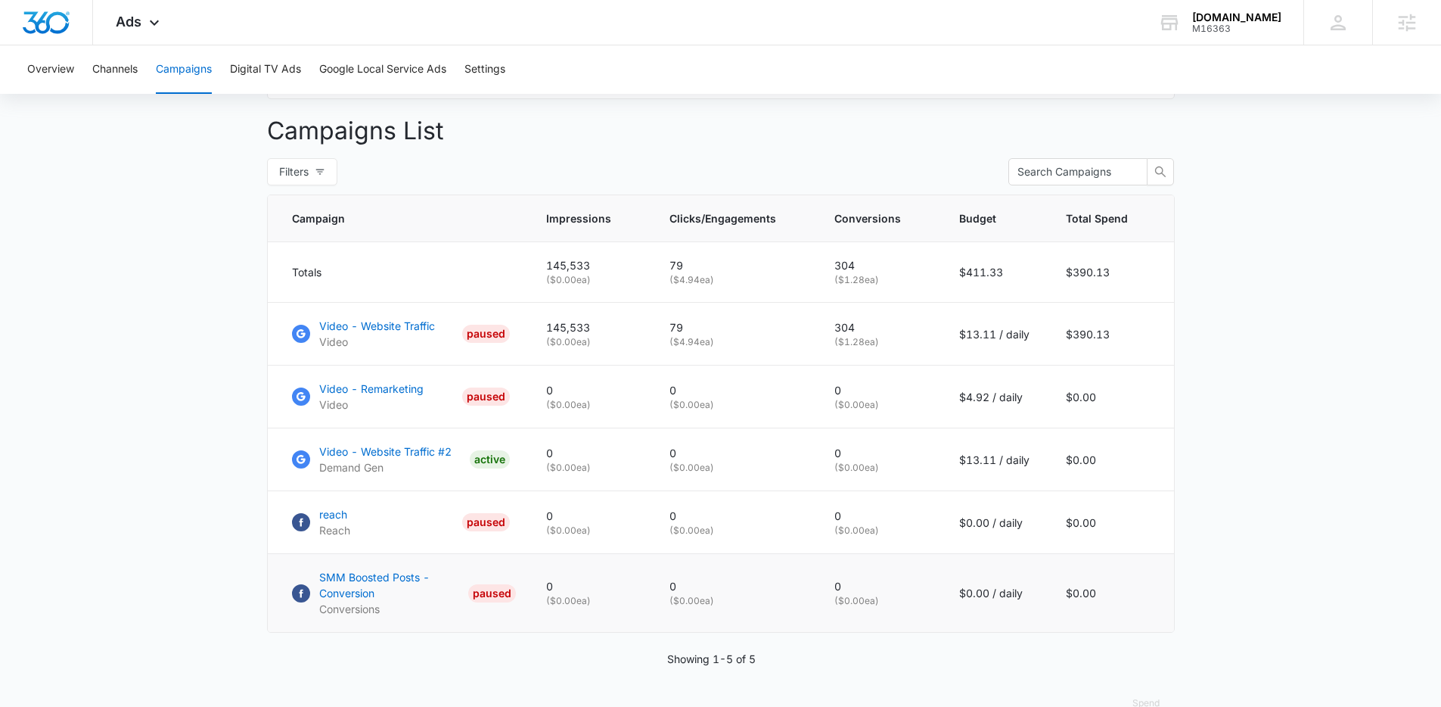
scroll to position [547, 0]
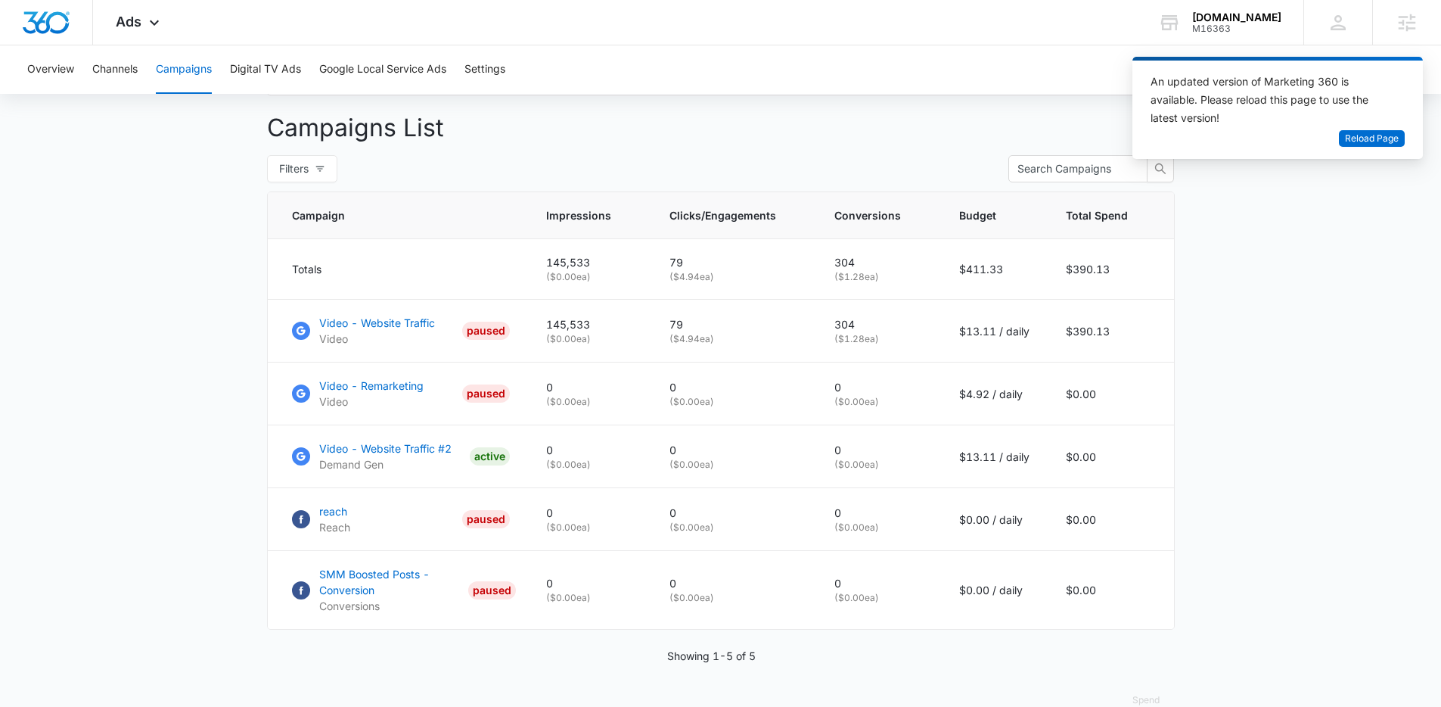
click at [1394, 240] on main "Campaigns Filters 08/17/2025 09/16/2025 Overall Results Impressions 145.5k 27.6…" at bounding box center [720, 165] width 1441 height 1141
click at [147, 26] on icon at bounding box center [154, 26] width 18 height 18
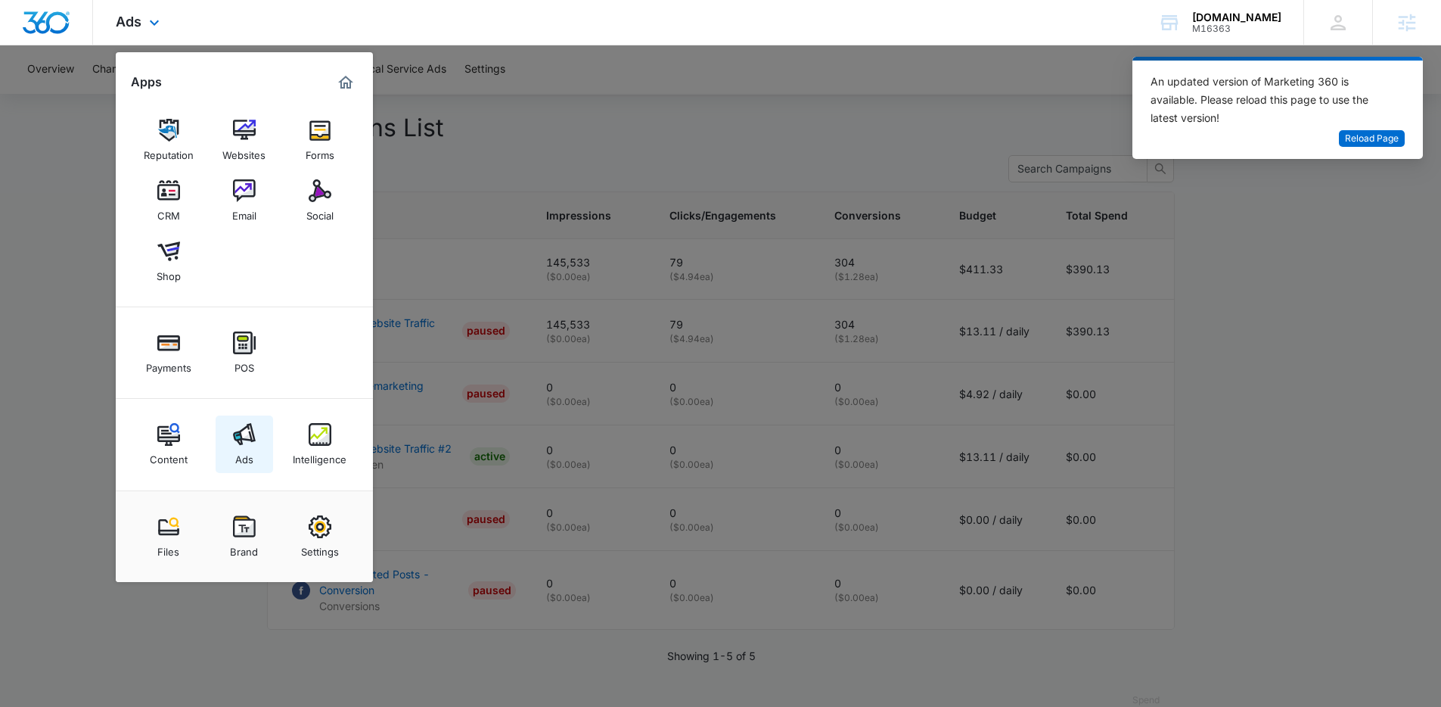
click at [225, 442] on link "Ads" at bounding box center [244, 443] width 57 height 57
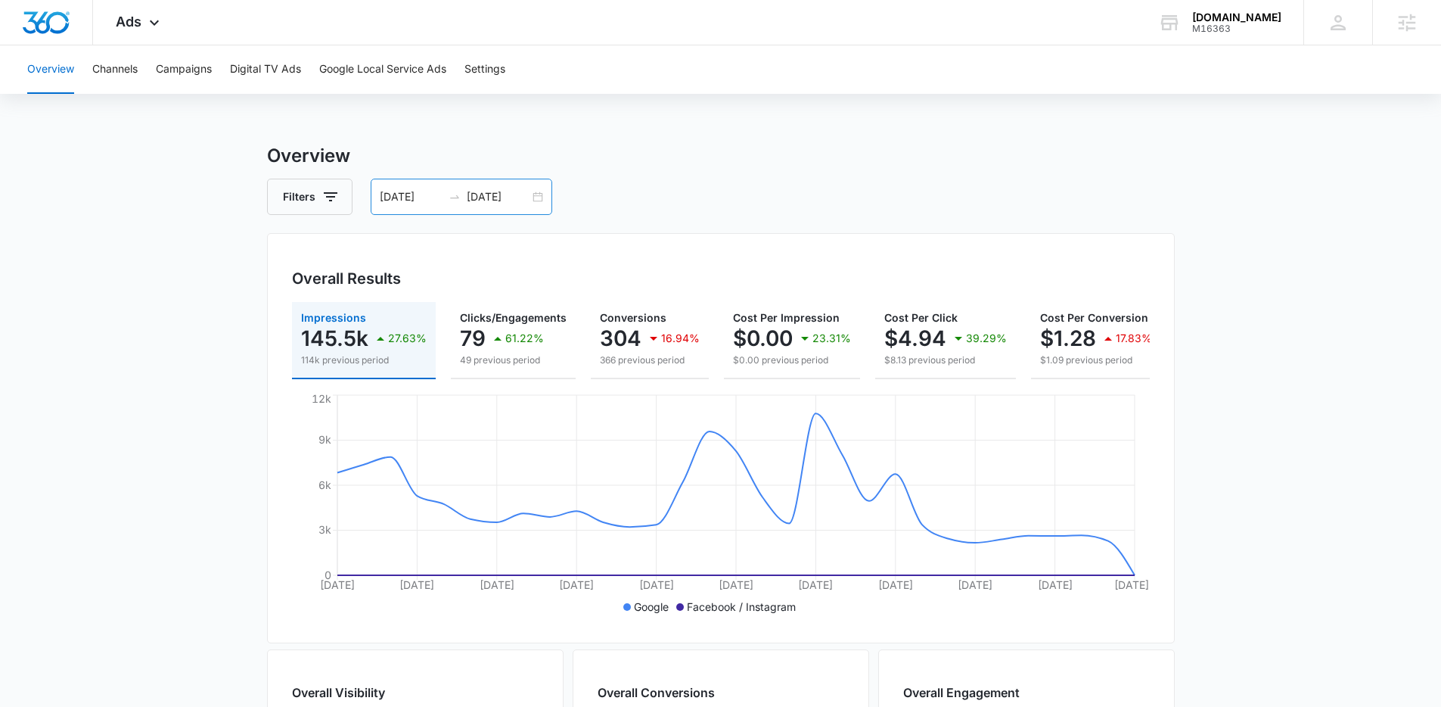
click at [502, 198] on input "[DATE]" at bounding box center [498, 196] width 63 height 17
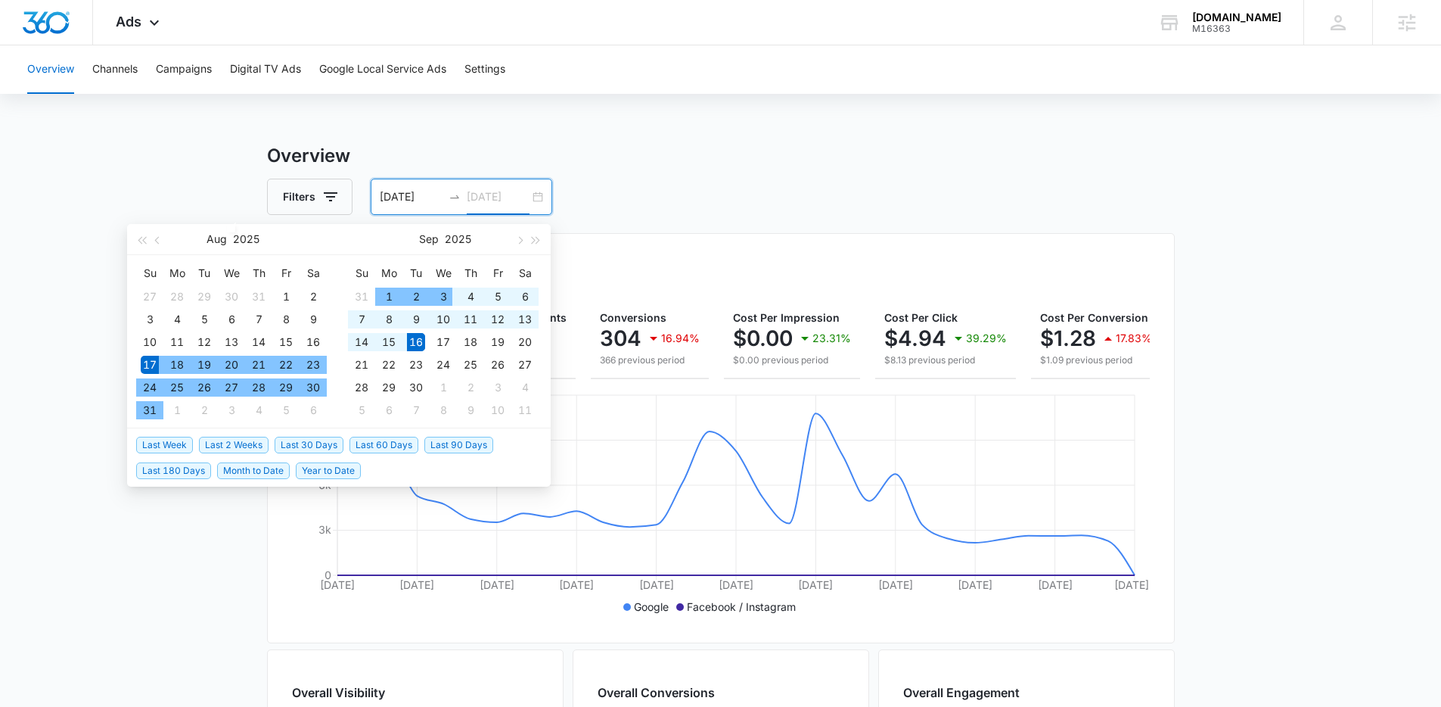
type input "[DATE]"
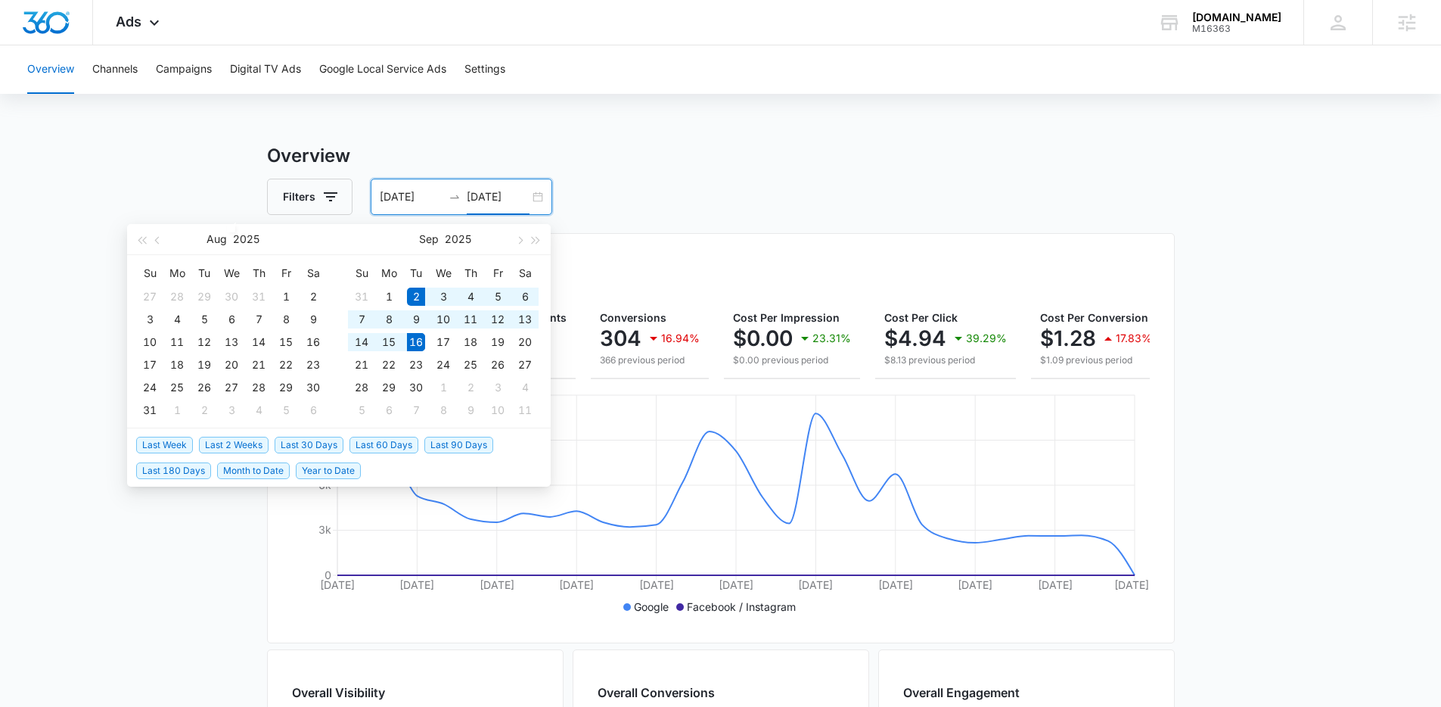
click at [236, 443] on span "Last 2 Weeks" at bounding box center [234, 445] width 70 height 17
type input "[DATE]"
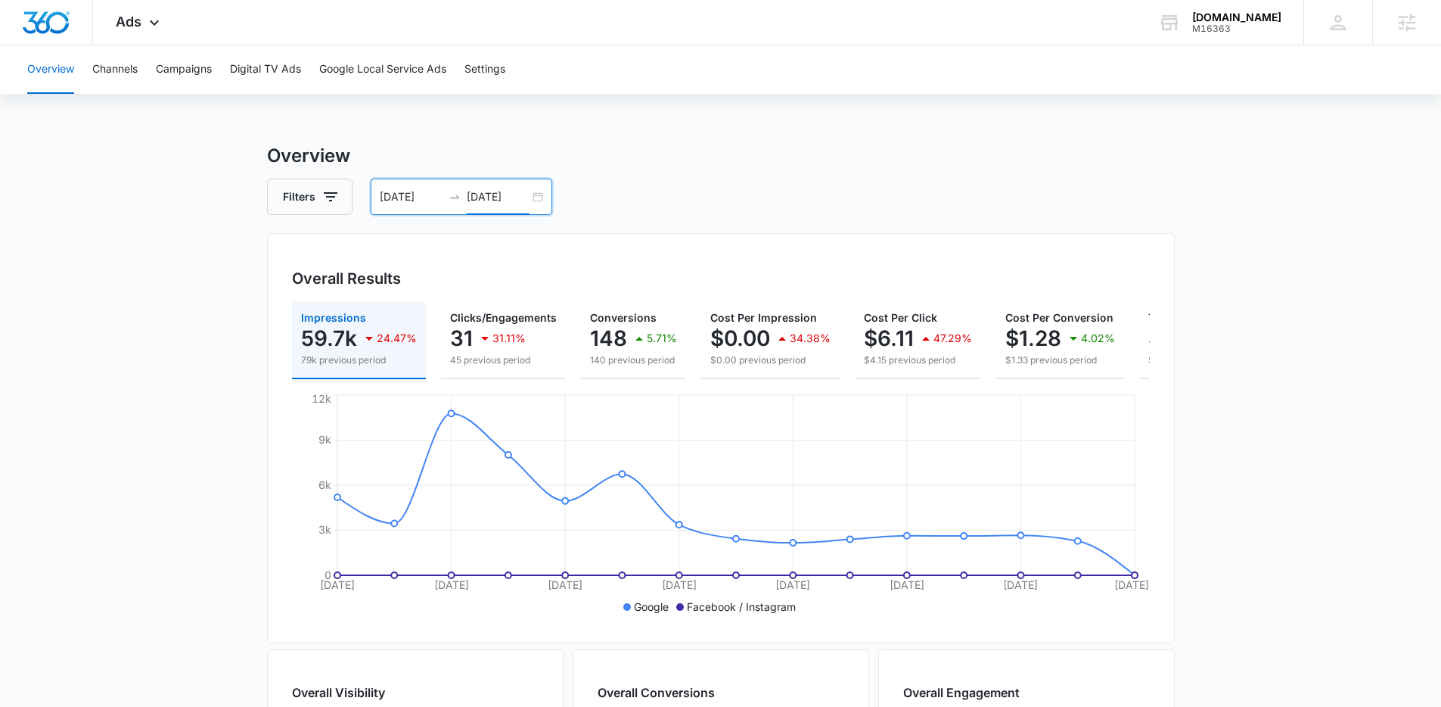
click at [527, 200] on input "[DATE]" at bounding box center [498, 196] width 63 height 17
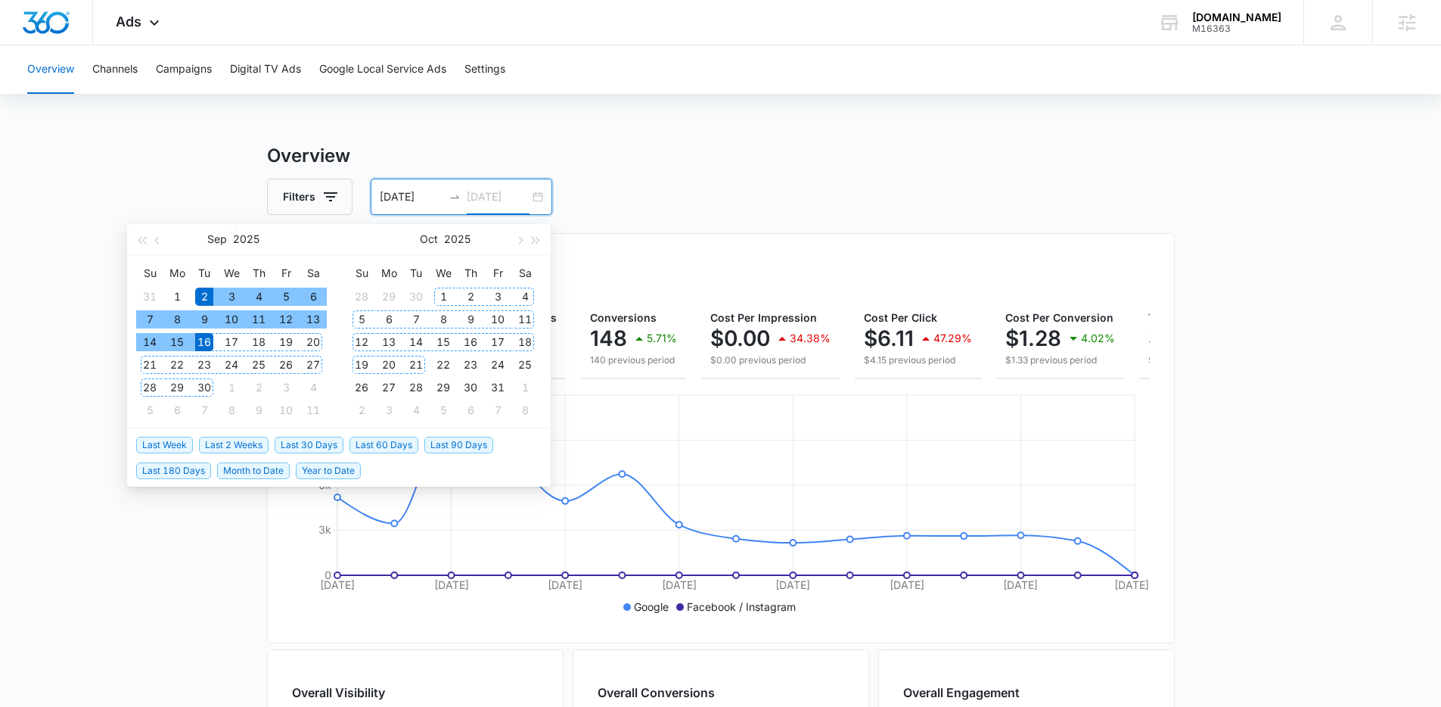
type input "[DATE]"
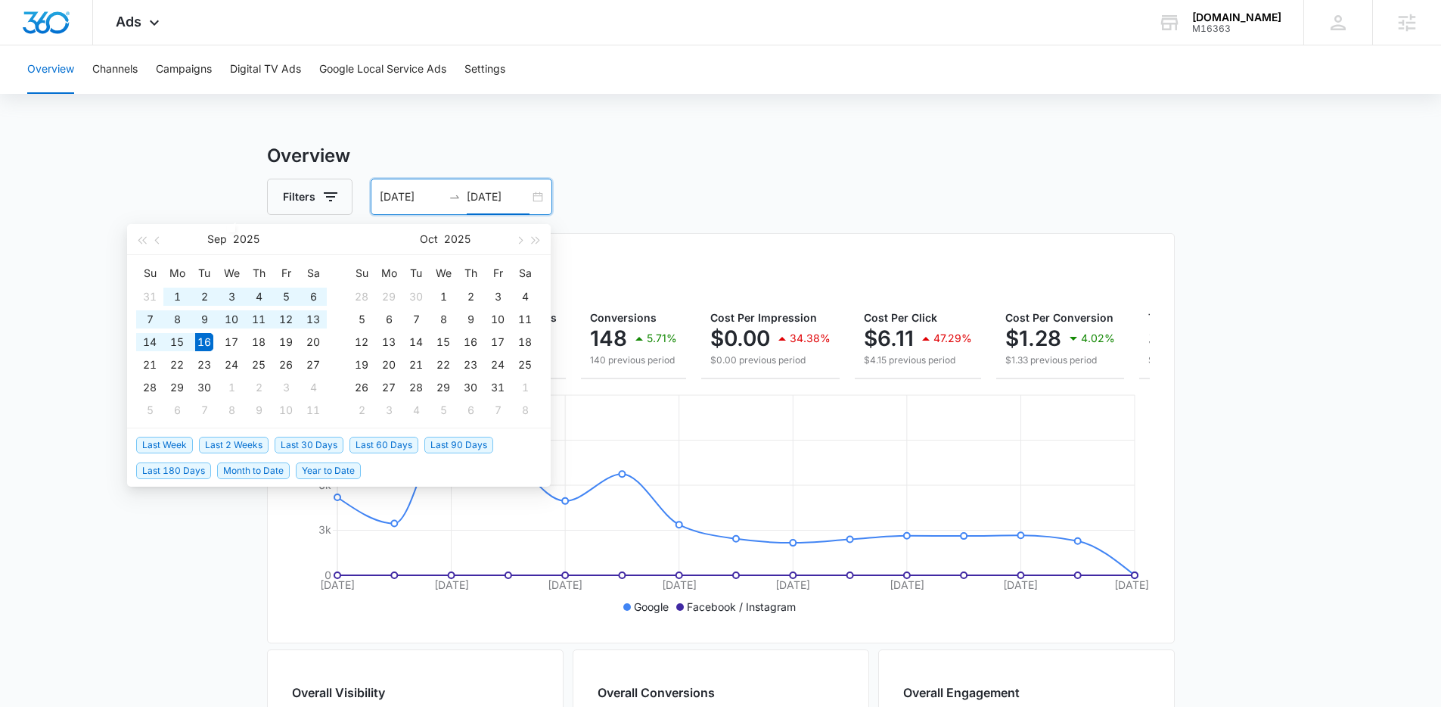
click at [285, 438] on span "Last 30 Days" at bounding box center [309, 445] width 69 height 17
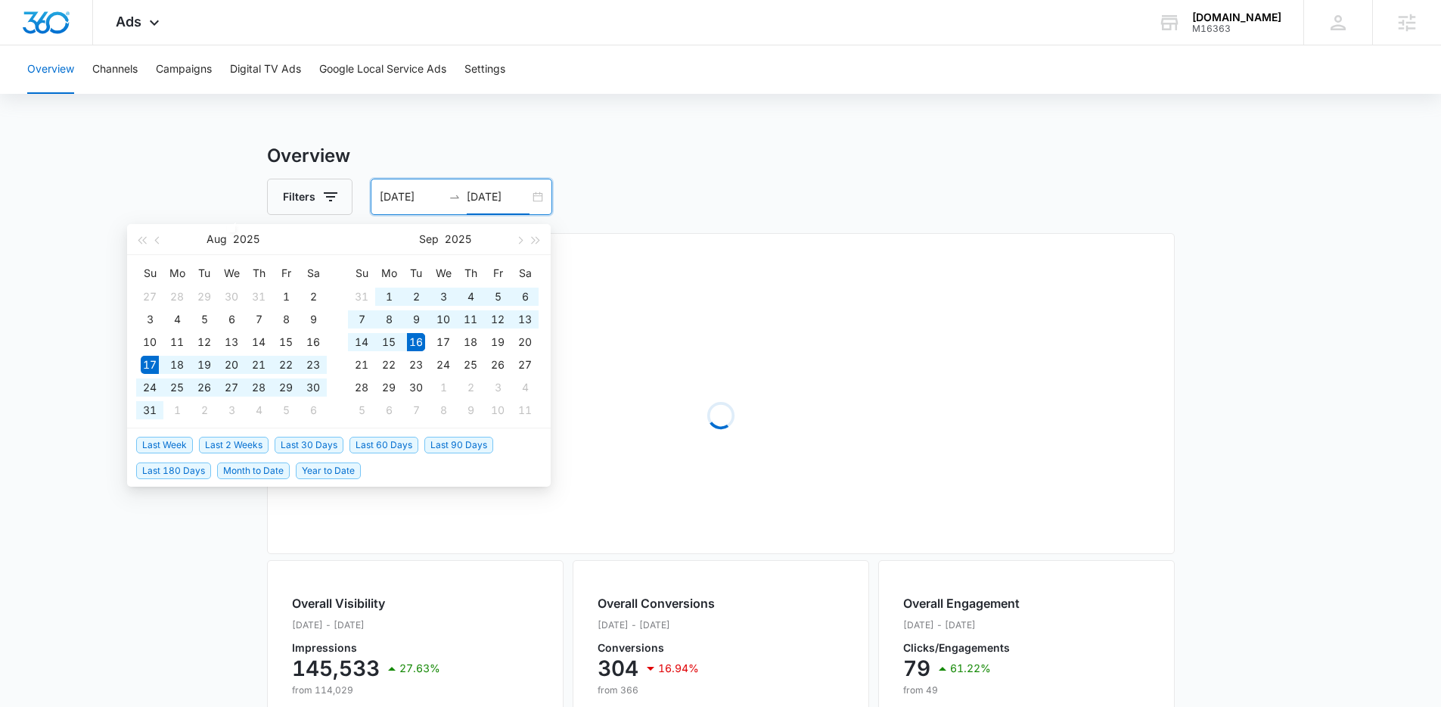
type input "[DATE]"
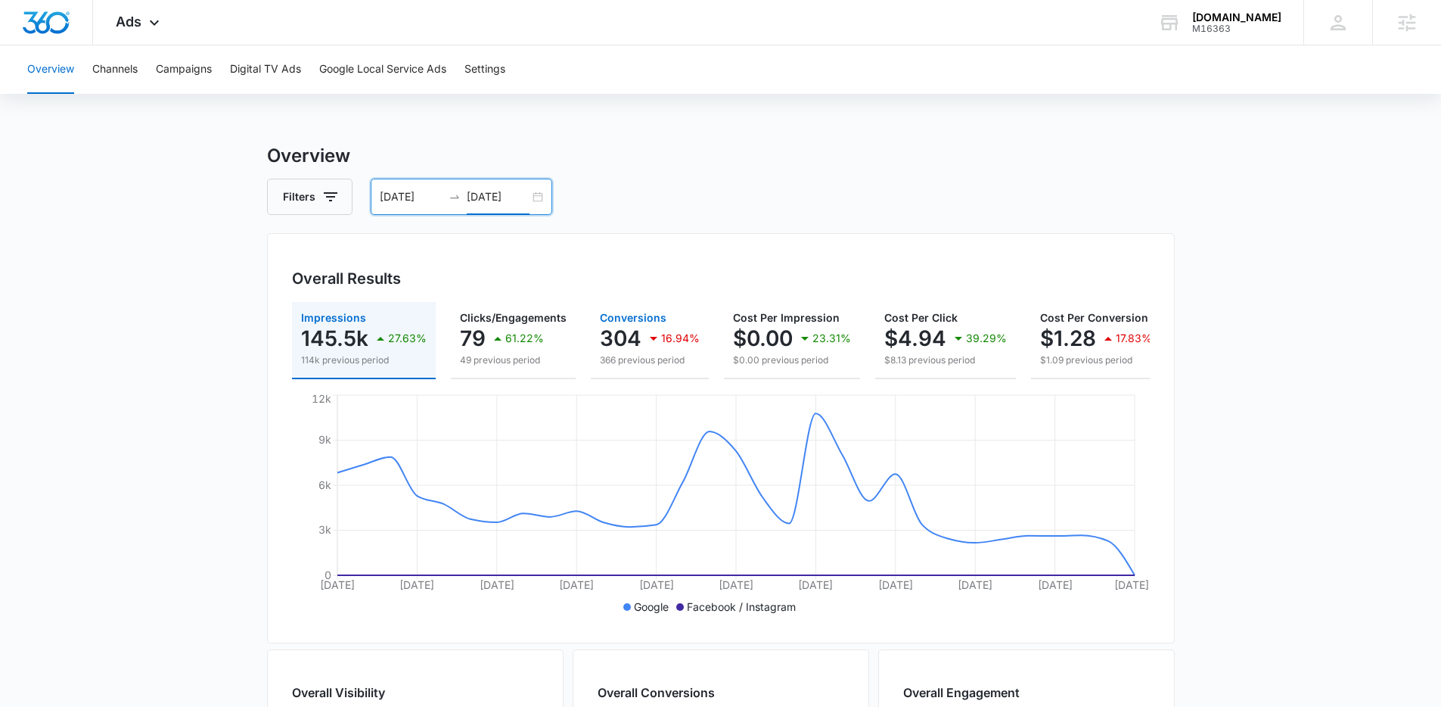
click at [667, 327] on div "16.94%" at bounding box center [672, 338] width 55 height 30
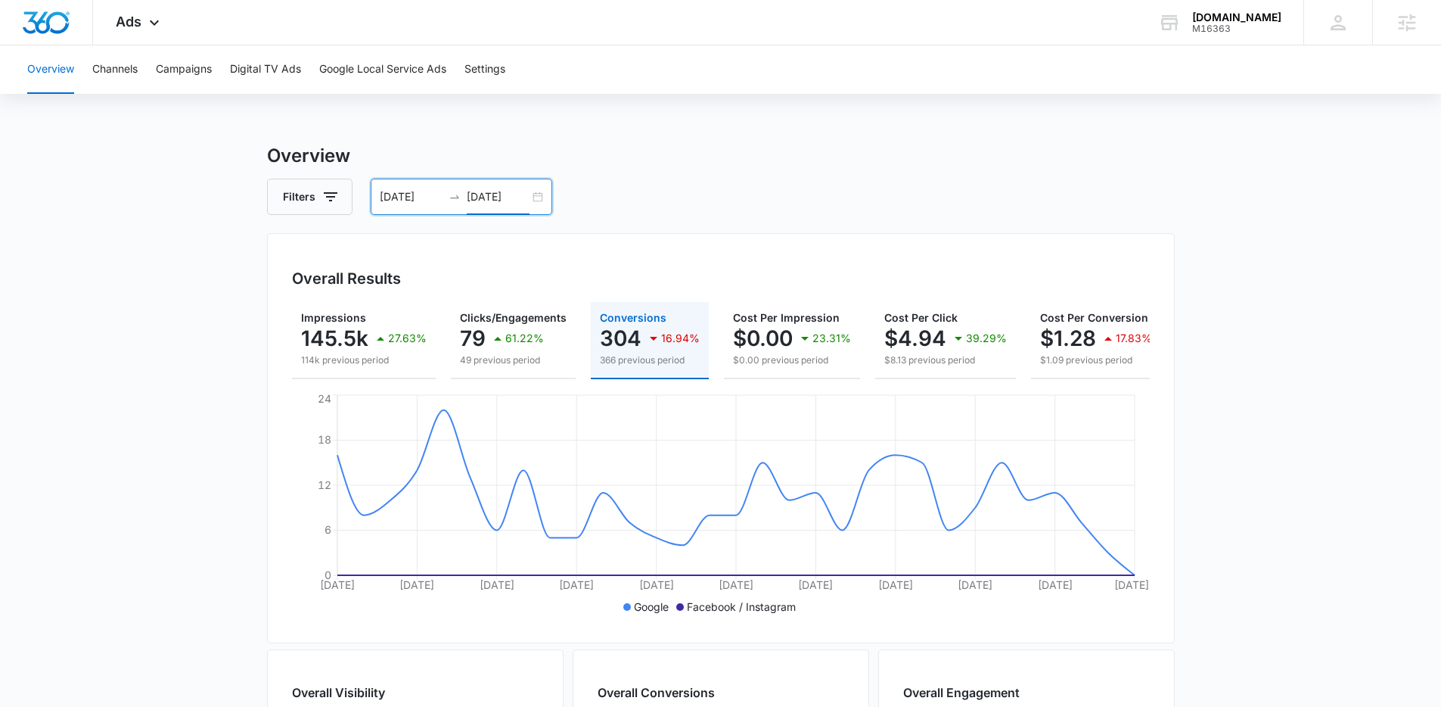
click at [494, 192] on input "[DATE]" at bounding box center [498, 196] width 63 height 17
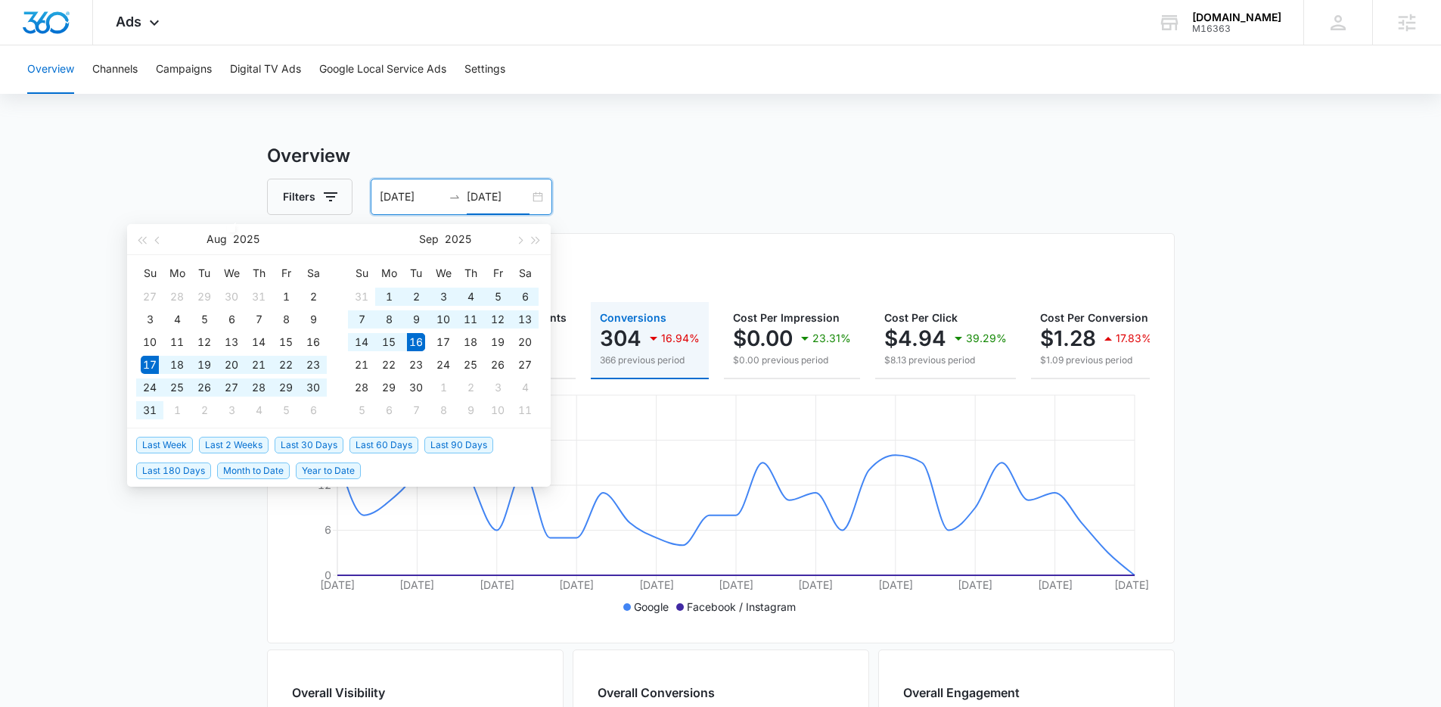
type input "[DATE]"
click at [375, 447] on span "Last 60 Days" at bounding box center [384, 445] width 69 height 17
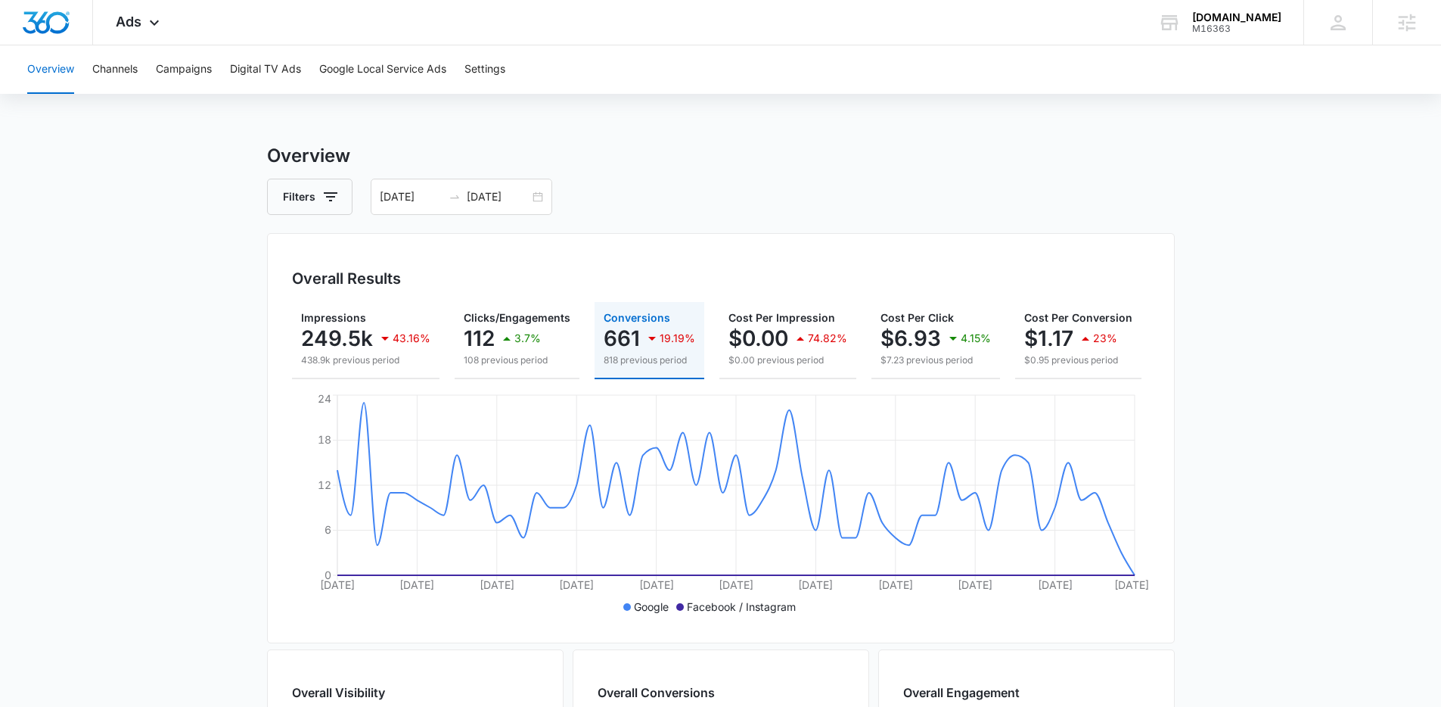
click at [632, 338] on p "661" at bounding box center [622, 338] width 36 height 24
click at [543, 199] on div "[DATE] [DATE]" at bounding box center [462, 197] width 182 height 36
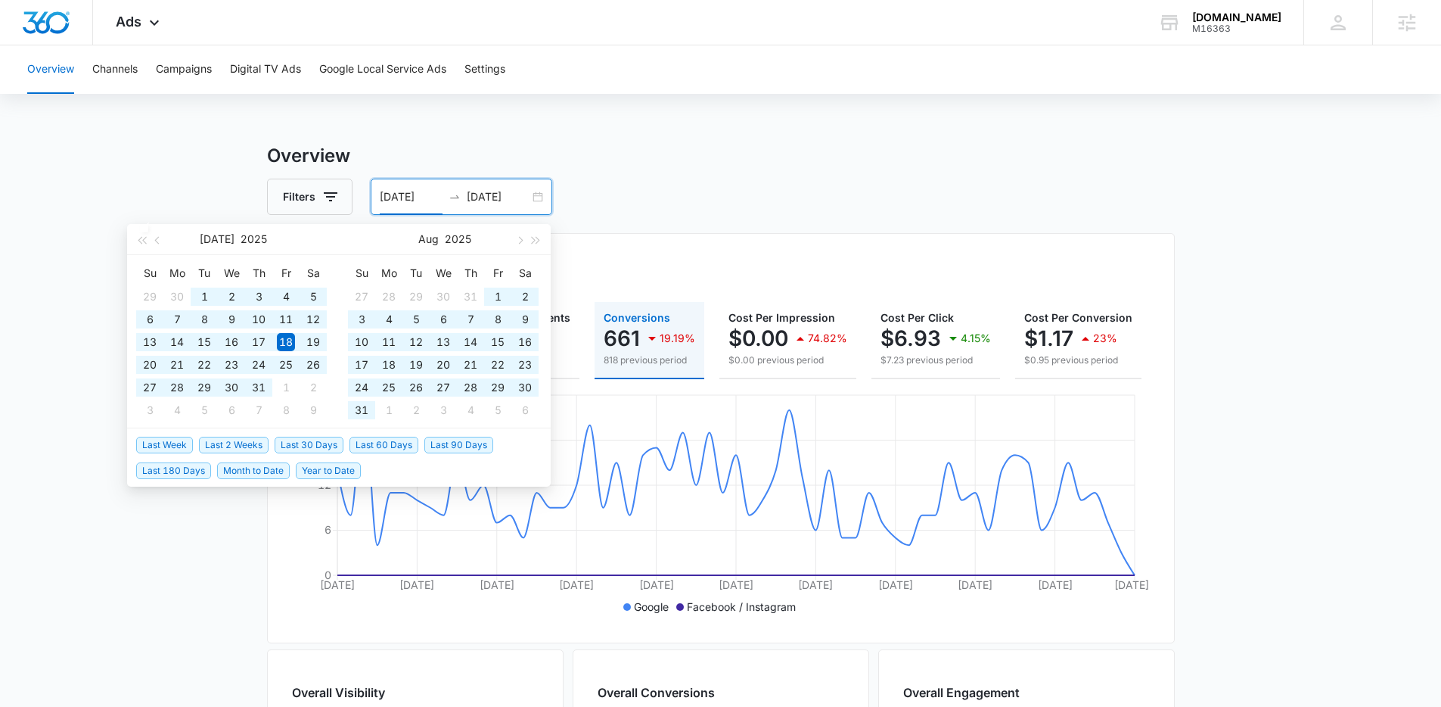
click at [341, 468] on span "Year to Date" at bounding box center [328, 470] width 65 height 17
type input "[DATE]"
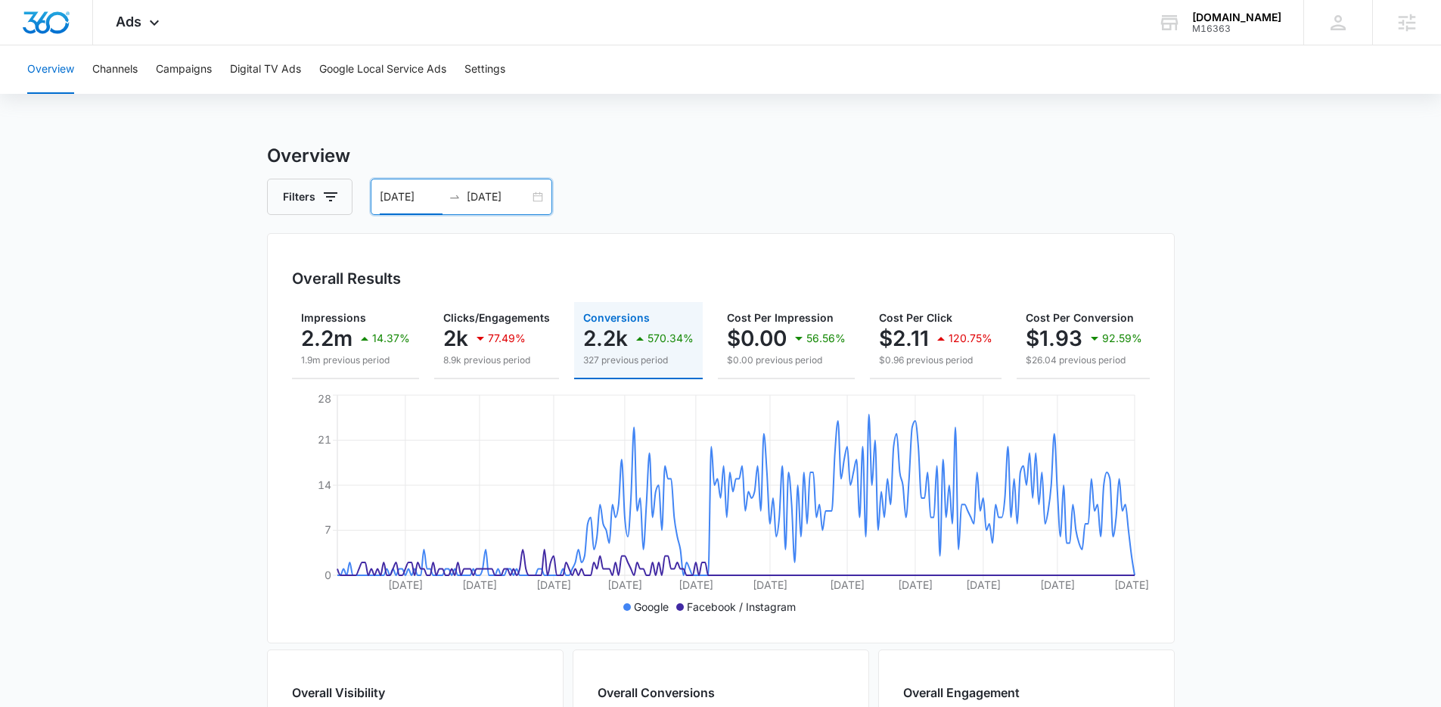
click at [512, 198] on input "[DATE]" at bounding box center [498, 196] width 63 height 17
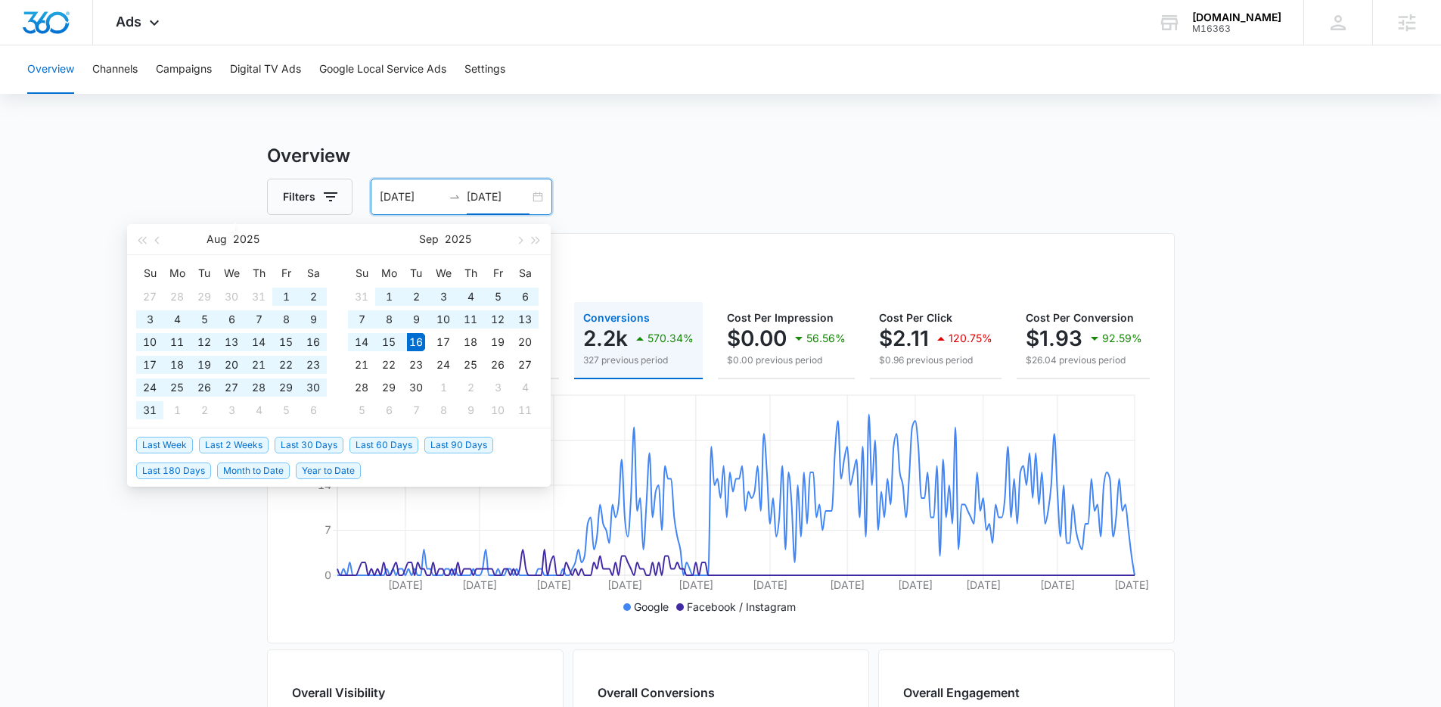
type input "[DATE]"
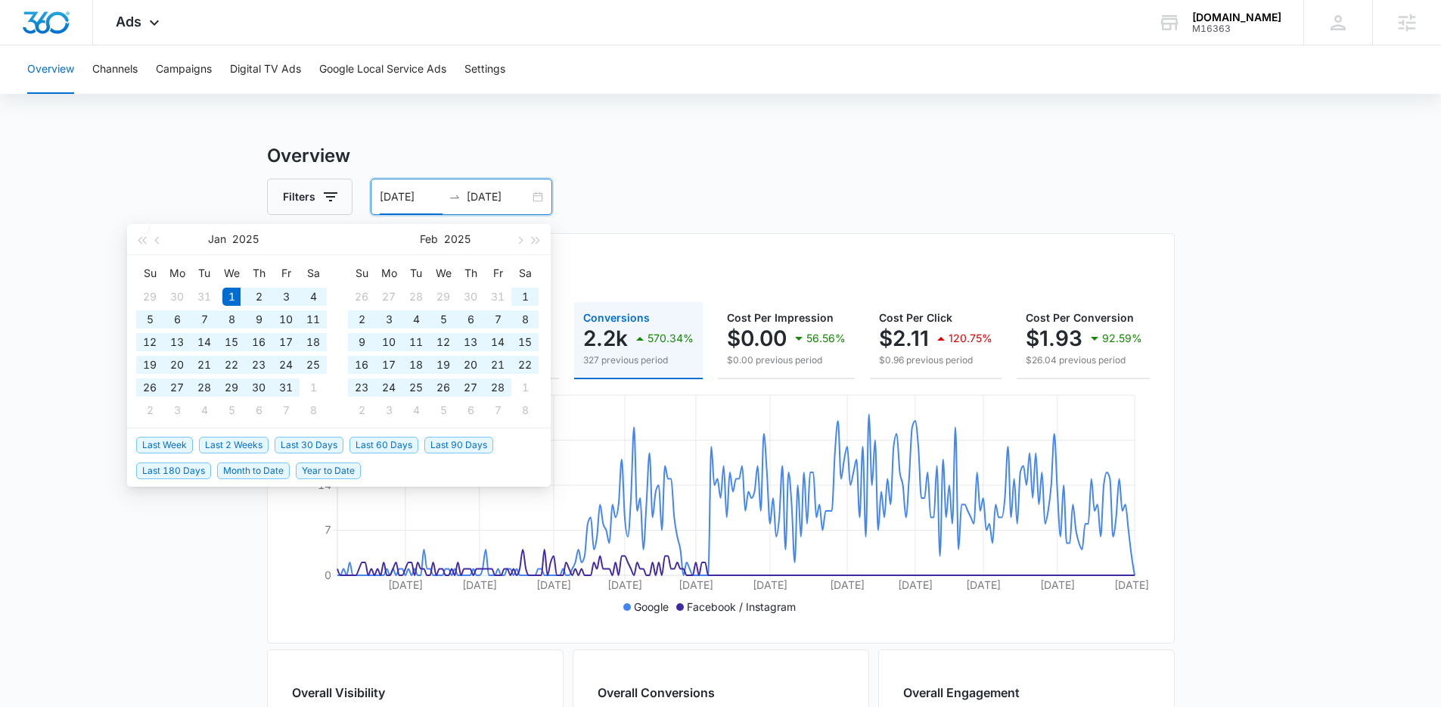
click at [399, 193] on input "[DATE]" at bounding box center [411, 196] width 63 height 17
drag, startPoint x: 437, startPoint y: 194, endPoint x: 356, endPoint y: 186, distance: 81.4
click at [356, 191] on div "Filters [DATE] [DATE]" at bounding box center [721, 197] width 908 height 36
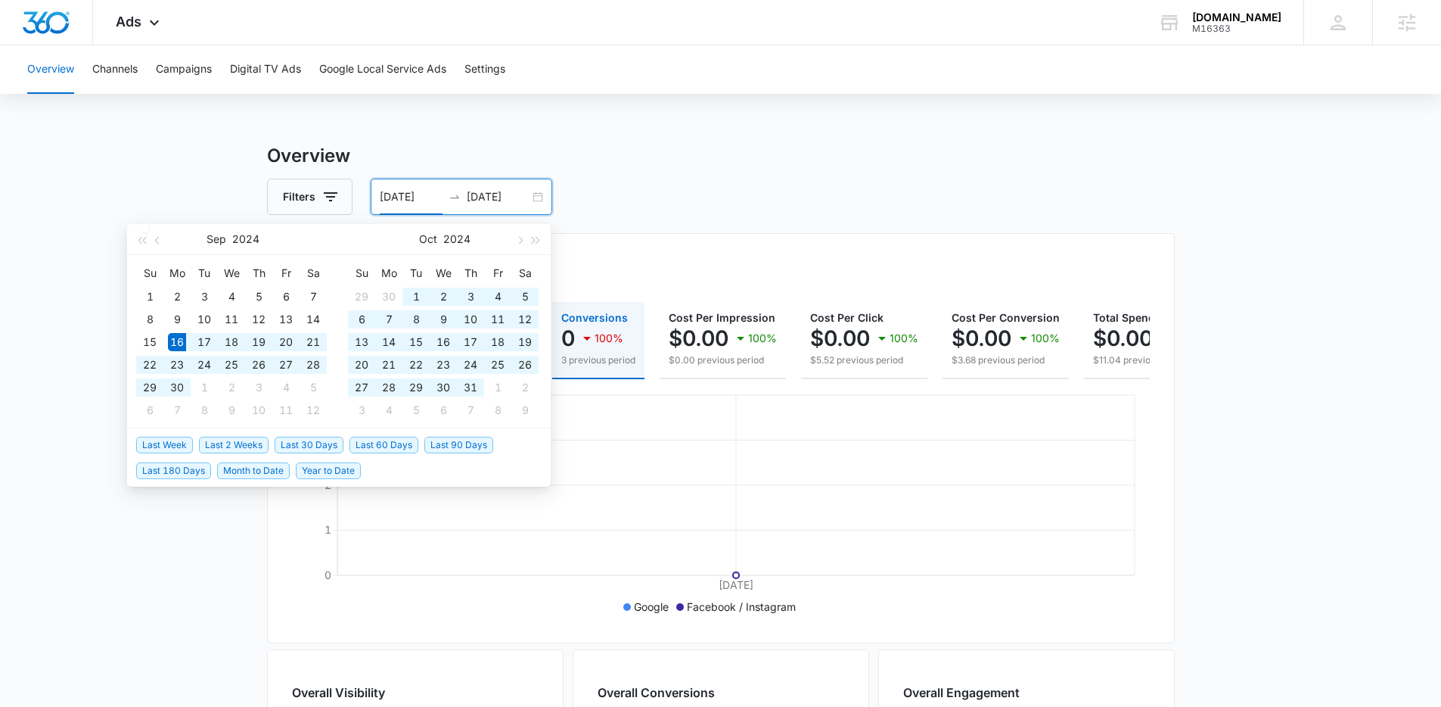
click at [813, 176] on div "Overview Filters [DATE] [DATE] Overall Results Impressions 0 100% 2.3k previous…" at bounding box center [721, 666] width 908 height 1048
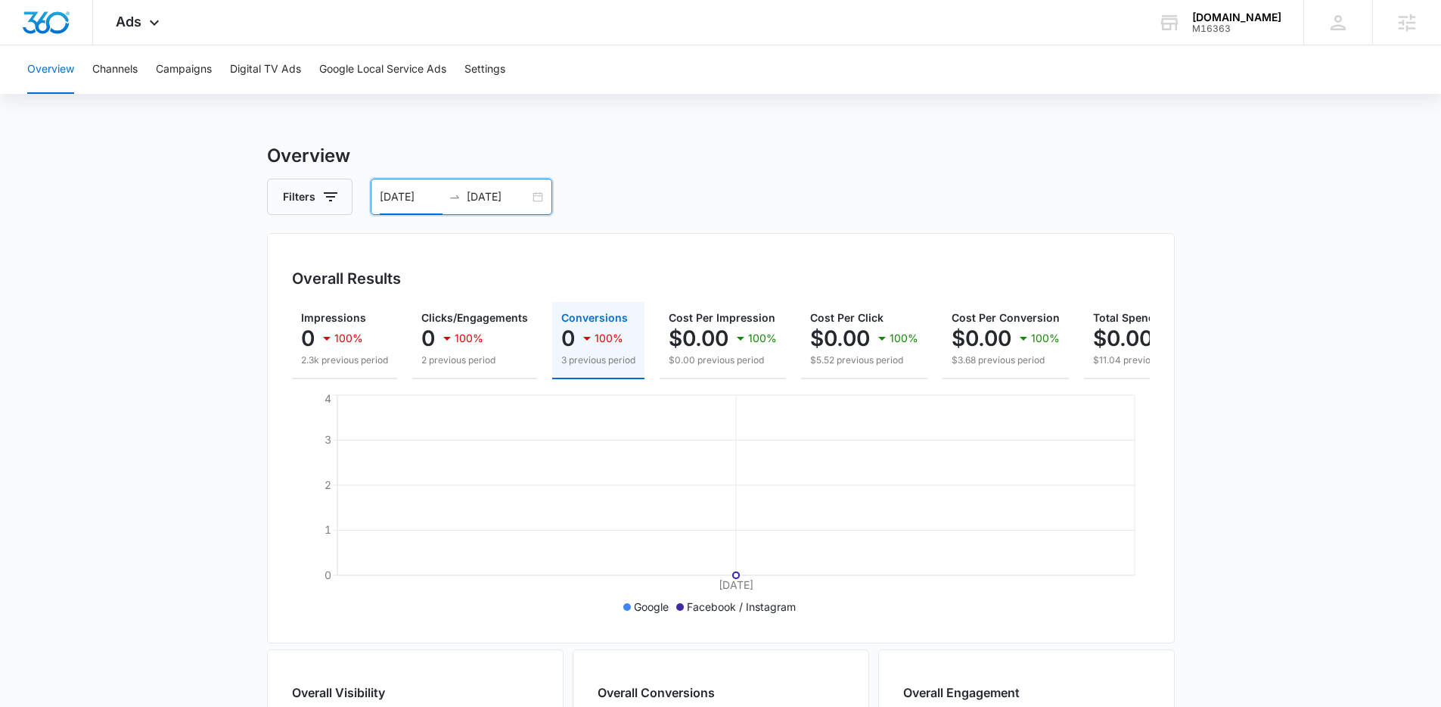
click at [437, 192] on input "[DATE]" at bounding box center [411, 196] width 63 height 17
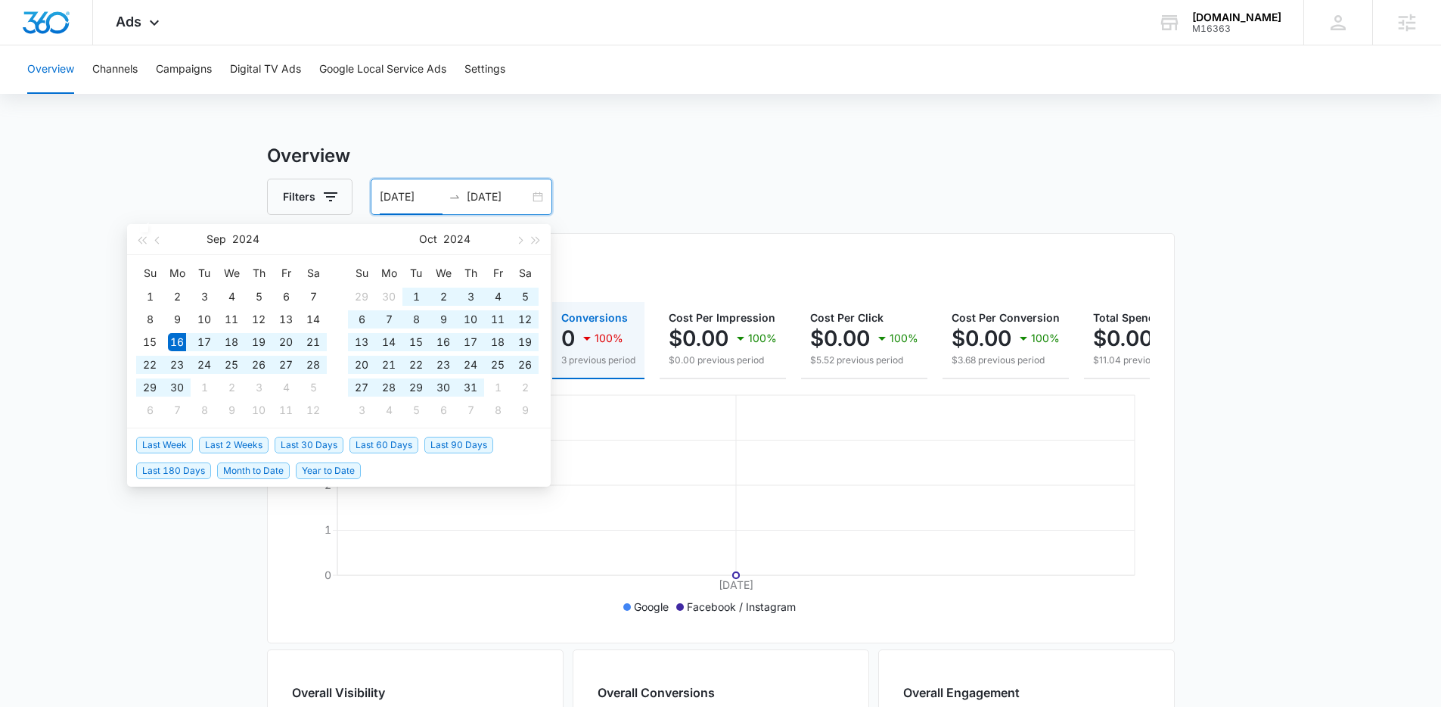
click at [437, 199] on input "[DATE]" at bounding box center [411, 196] width 63 height 17
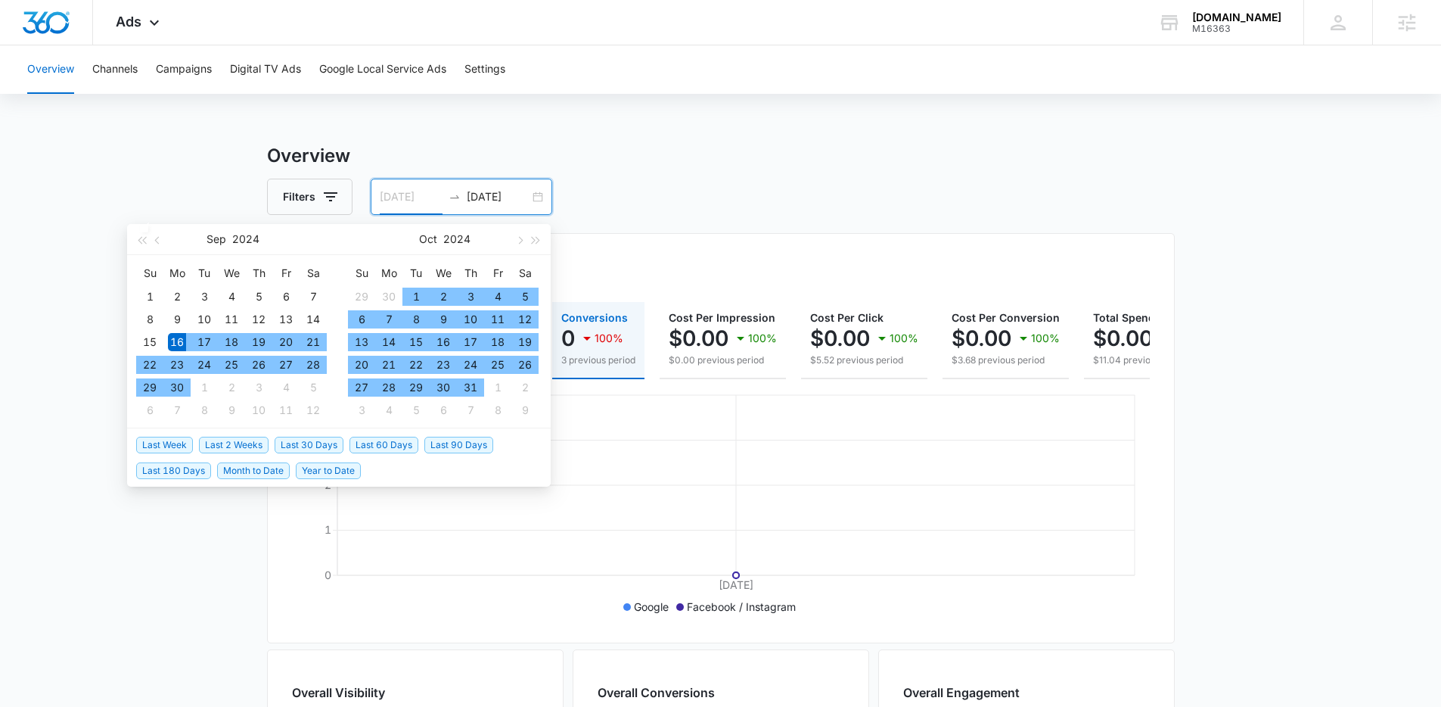
click at [169, 343] on div "16" at bounding box center [177, 342] width 18 height 18
type input "[DATE]"
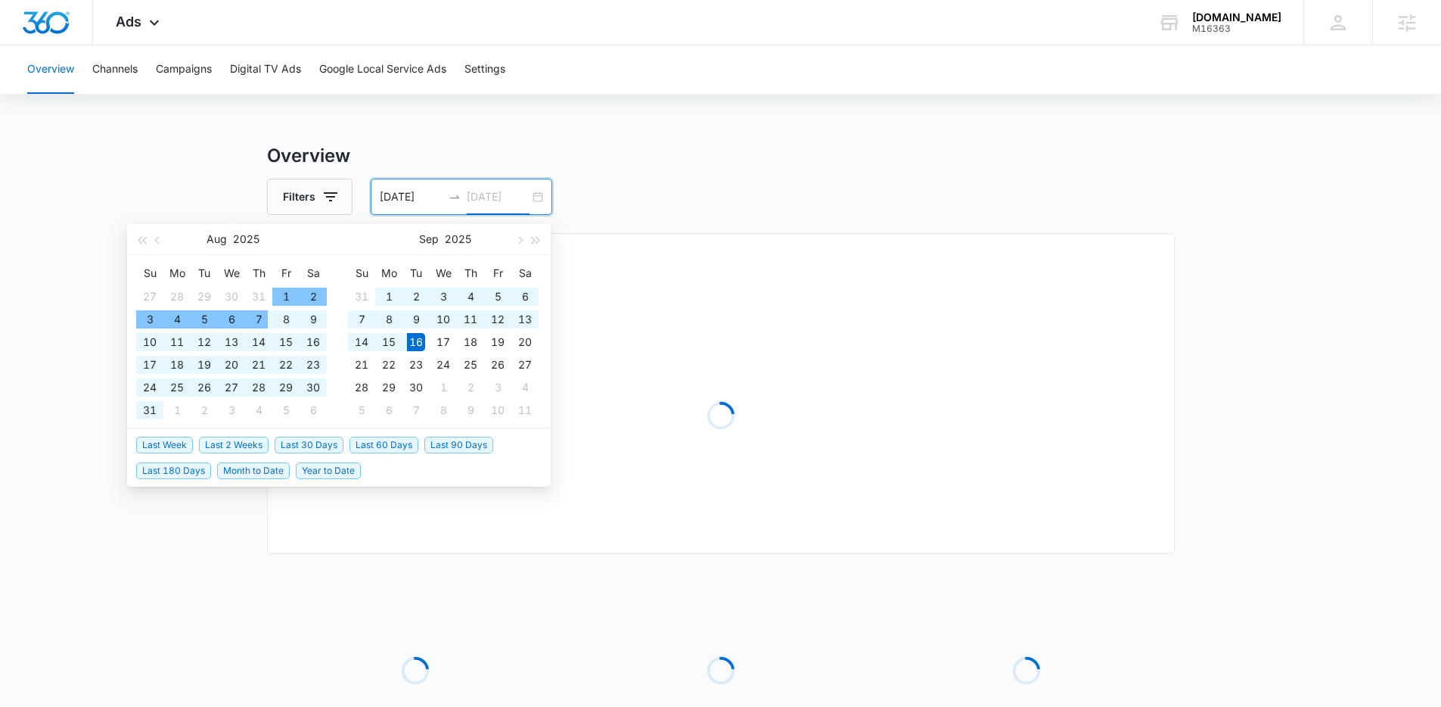
type input "[DATE]"
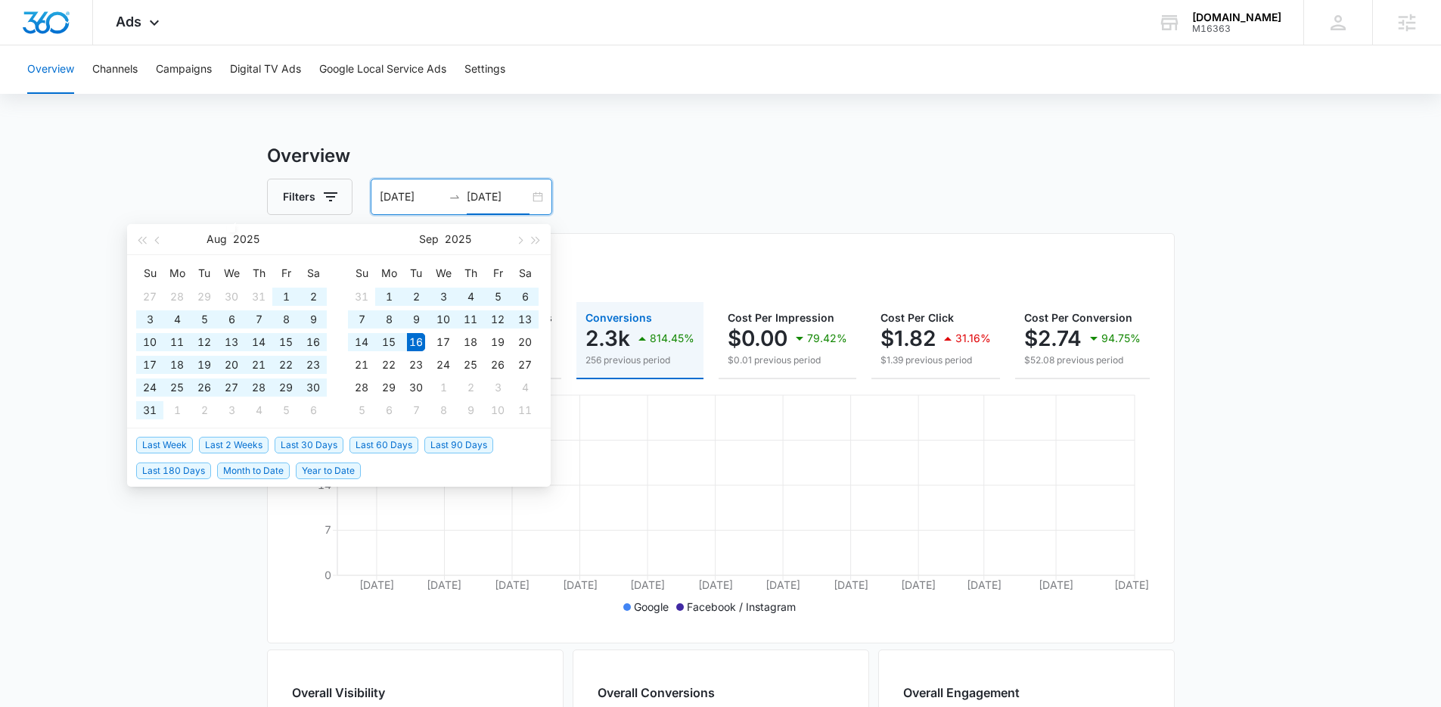
click at [695, 145] on h3 "Overview" at bounding box center [721, 155] width 908 height 27
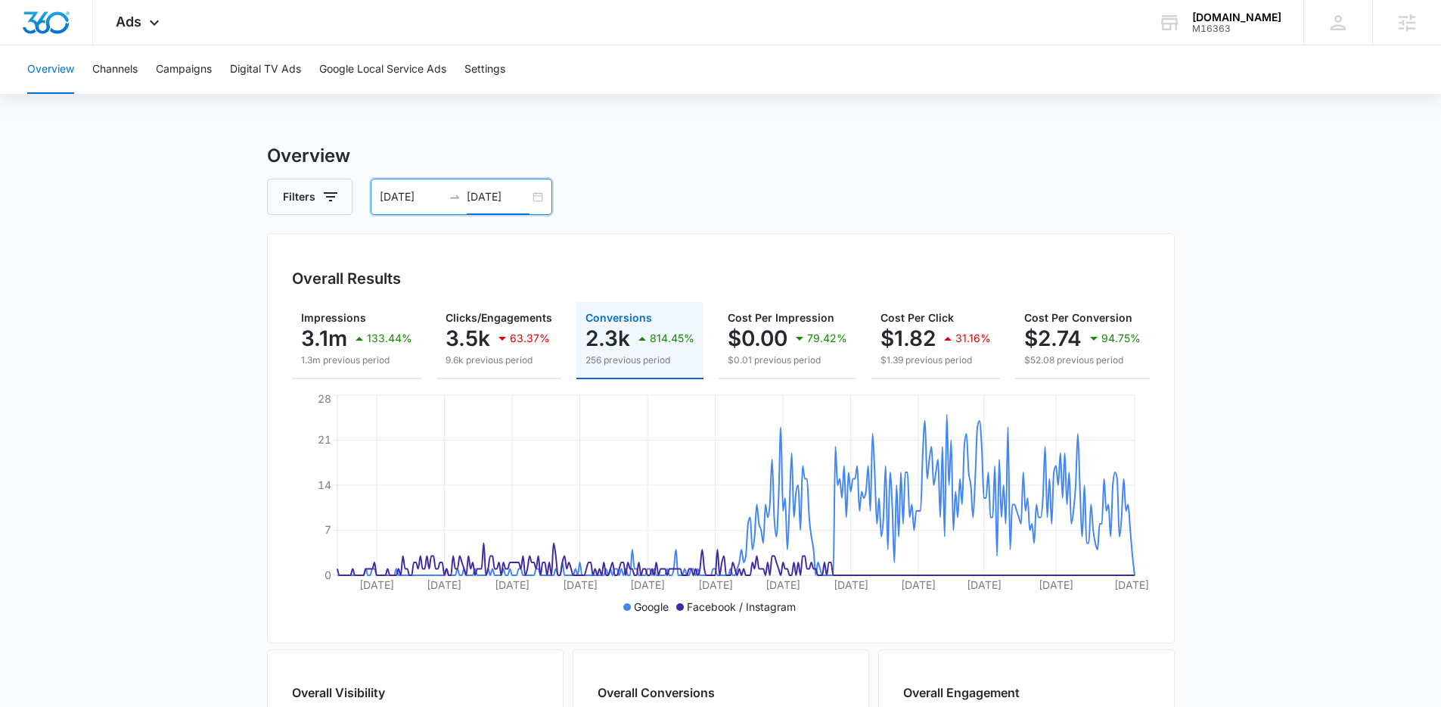
click at [419, 199] on input "[DATE]" at bounding box center [411, 196] width 63 height 17
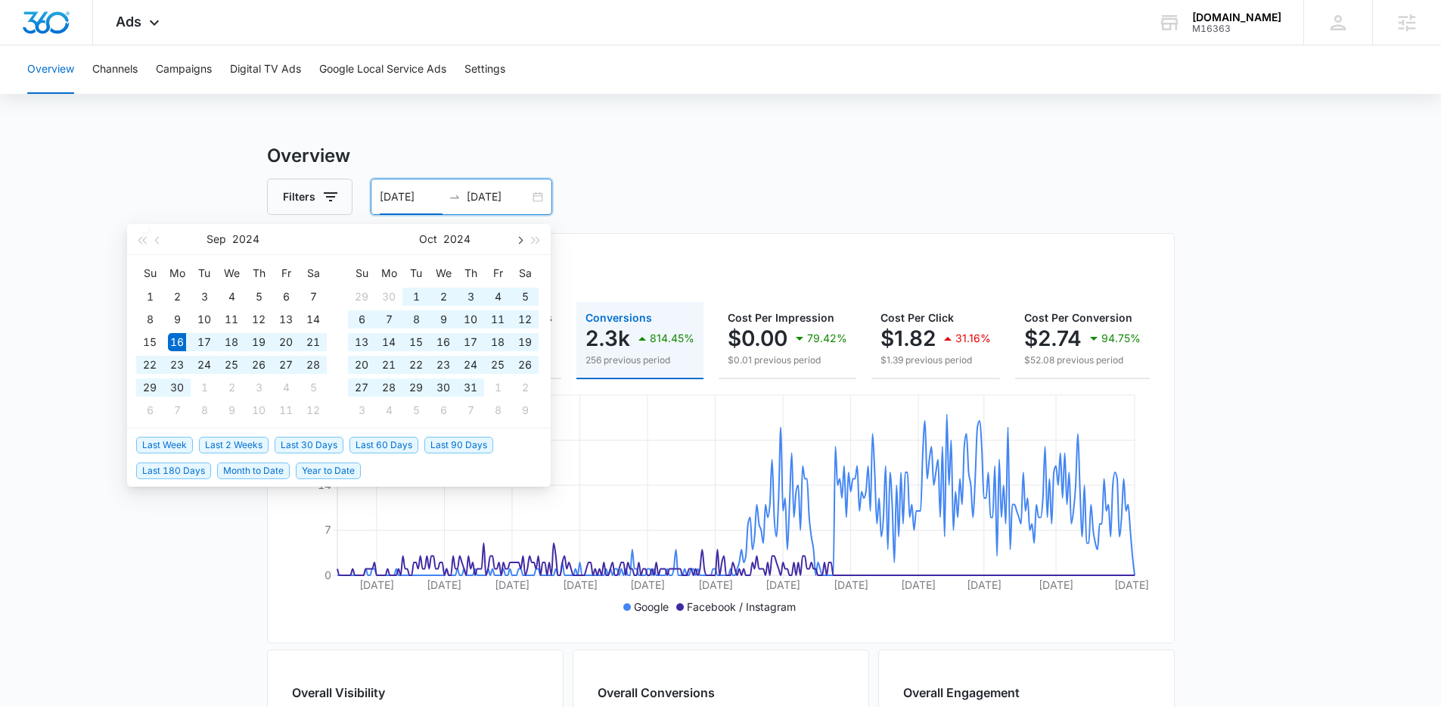
click at [524, 236] on button "button" at bounding box center [519, 239] width 17 height 30
click at [524, 238] on button "button" at bounding box center [519, 239] width 17 height 30
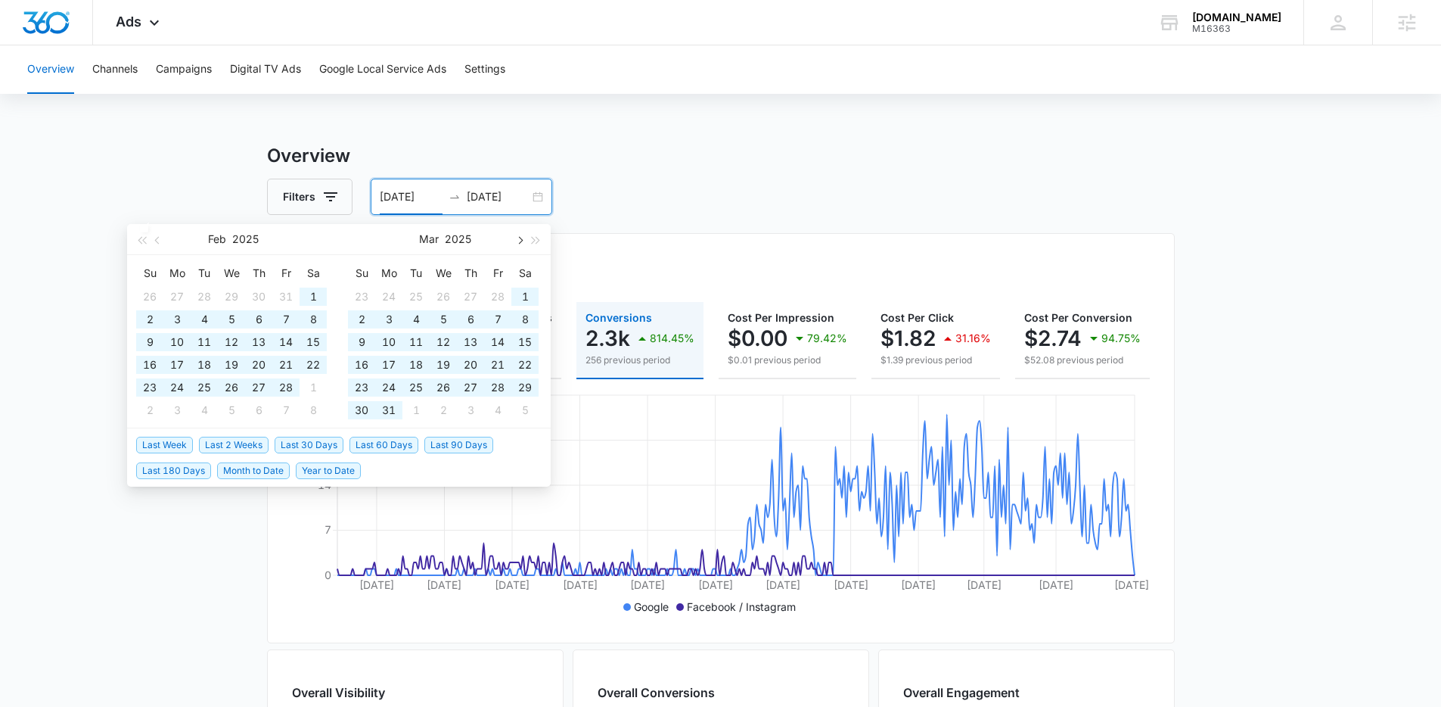
click at [524, 238] on button "button" at bounding box center [519, 239] width 17 height 30
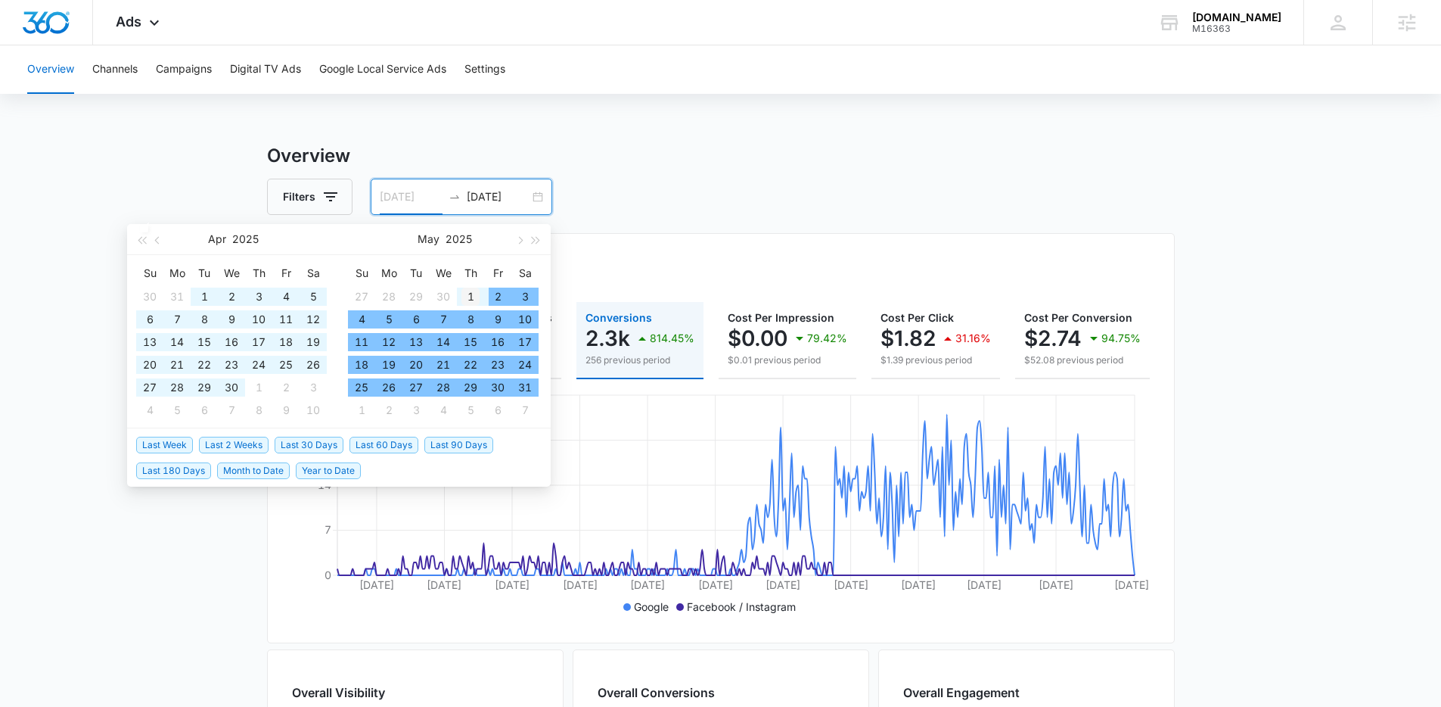
type input "[DATE]"
click at [474, 297] on div "1" at bounding box center [471, 296] width 18 height 18
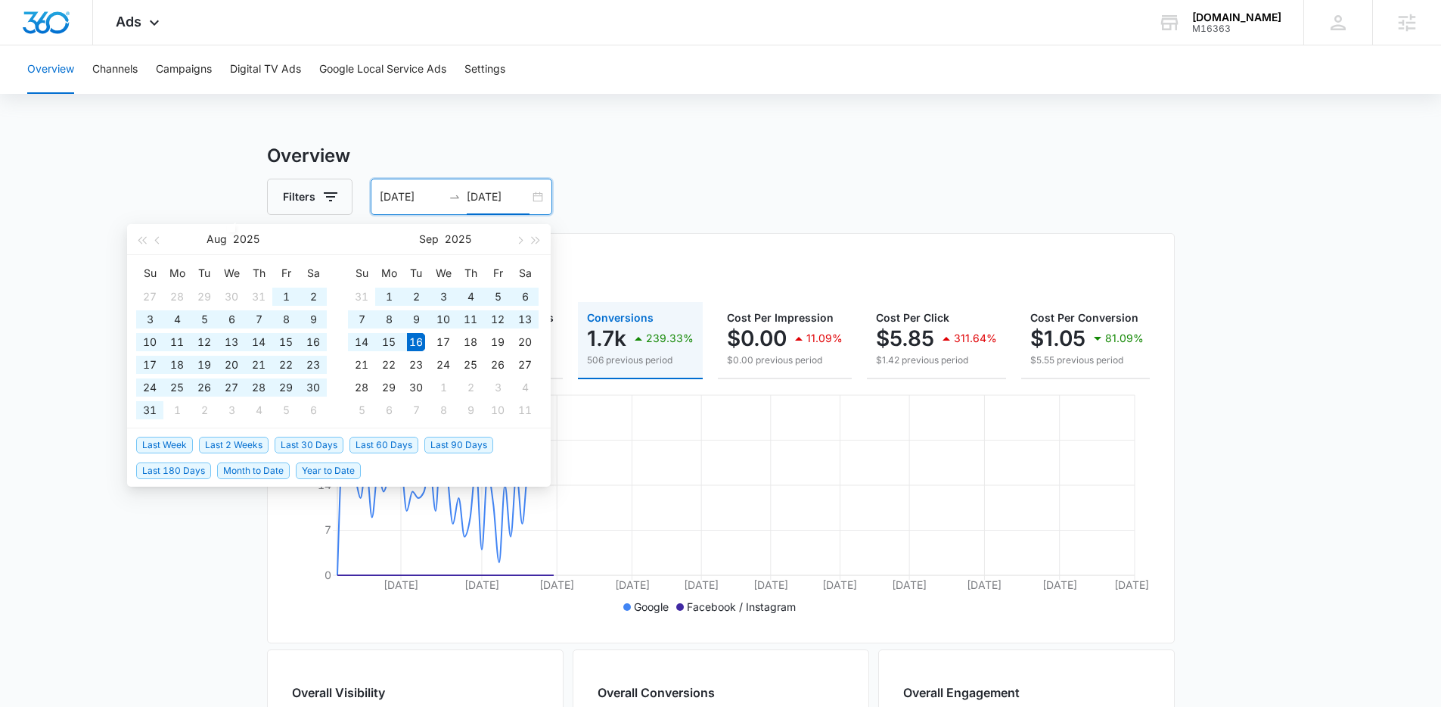
click at [957, 179] on div "Filters [DATE] [DATE]" at bounding box center [721, 197] width 908 height 36
